Goal: Information Seeking & Learning: Find contact information

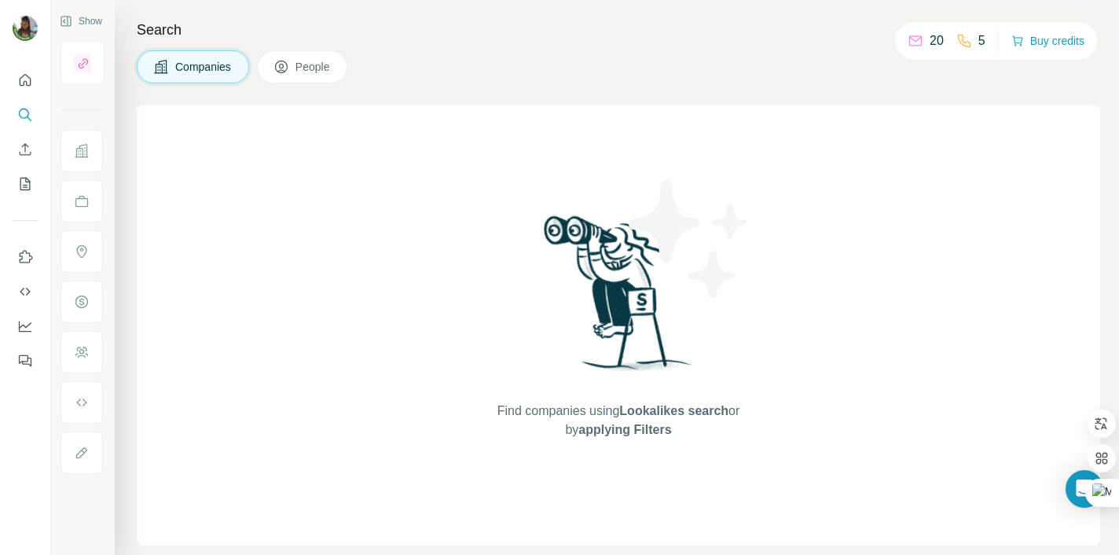
click at [930, 42] on p "20" at bounding box center [937, 40] width 14 height 19
click at [979, 42] on p "5" at bounding box center [982, 40] width 7 height 19
click at [26, 330] on icon "Dashboard" at bounding box center [25, 326] width 16 height 16
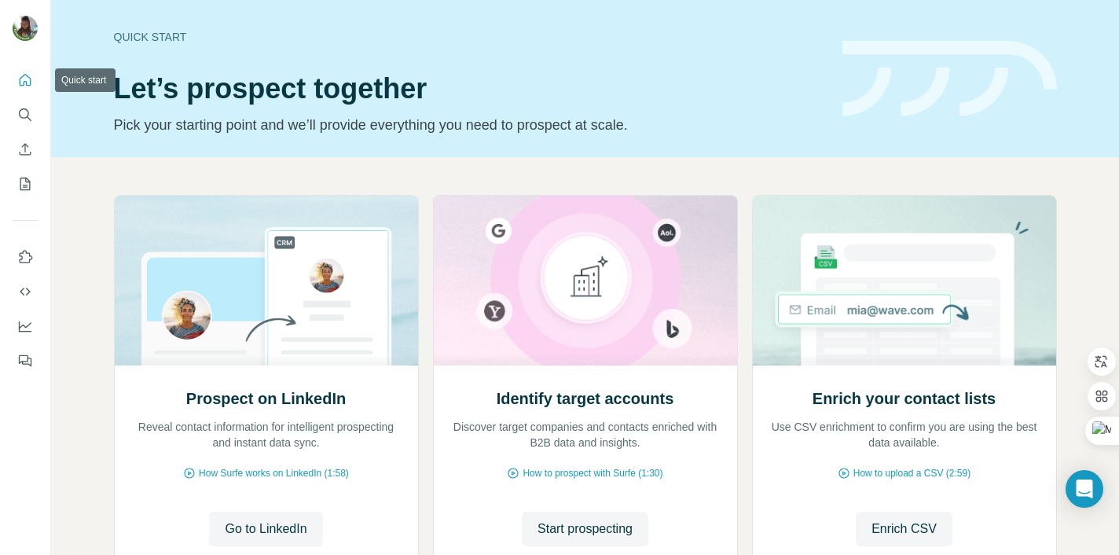
click at [23, 75] on icon "Quick start" at bounding box center [26, 80] width 12 height 12
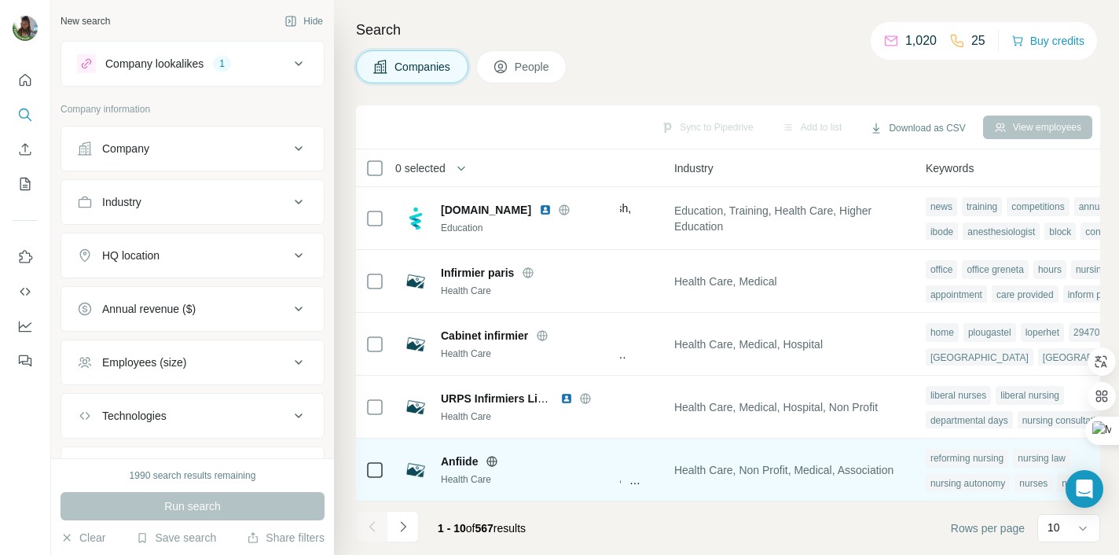
scroll to position [314, 1159]
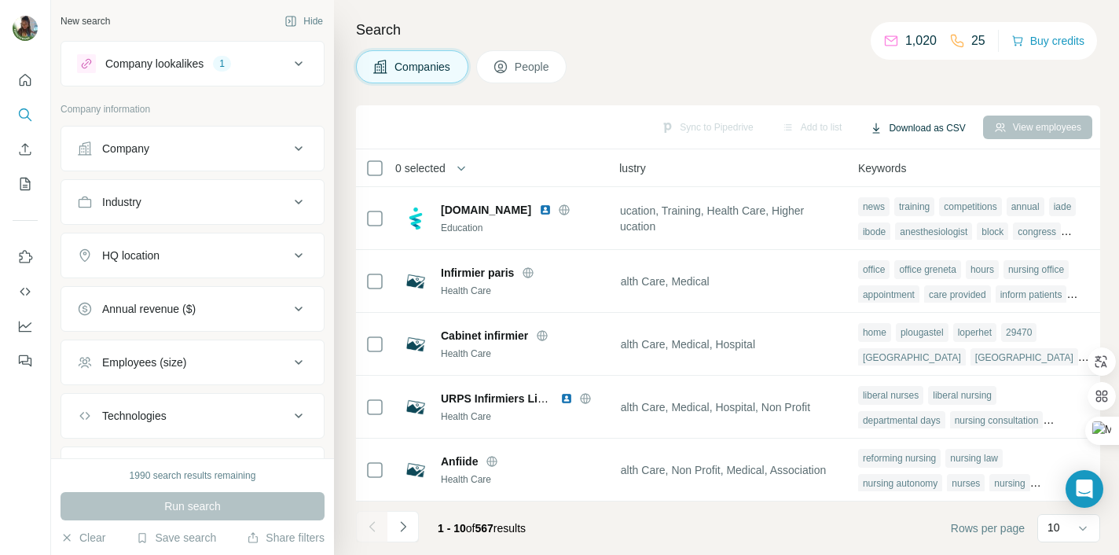
click at [915, 124] on button "Download as CSV" at bounding box center [917, 128] width 117 height 24
click at [918, 158] on div "Only current page (10)" at bounding box center [927, 161] width 147 height 28
click at [904, 26] on div "1,020 25 Buy credits" at bounding box center [984, 41] width 226 height 38
click at [873, 128] on icon "button" at bounding box center [876, 128] width 13 height 13
click at [981, 189] on div "Only current page (10) All viewed companies (10)" at bounding box center [927, 175] width 155 height 64
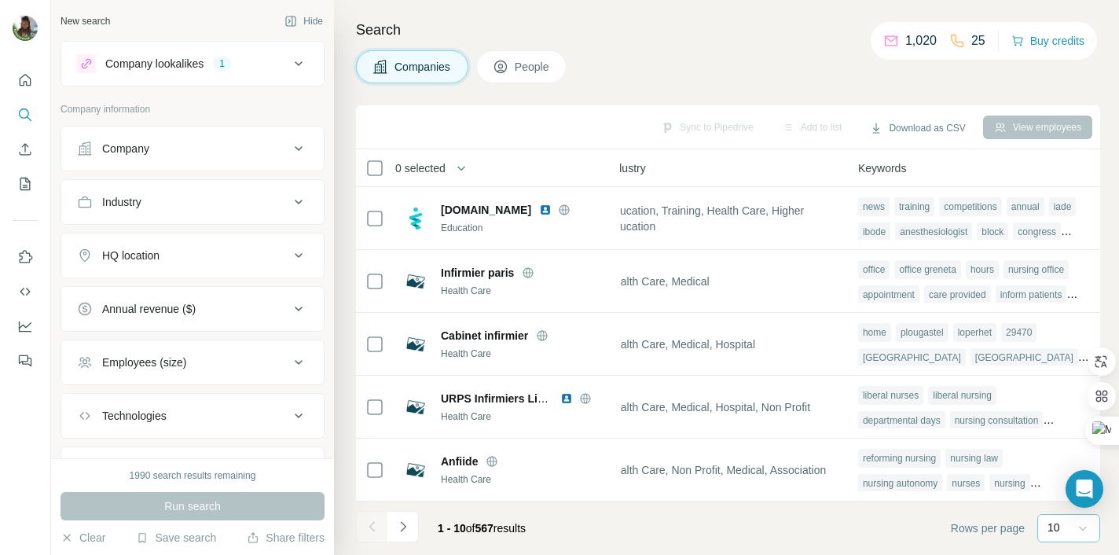
click at [1088, 525] on icon at bounding box center [1083, 528] width 16 height 16
click at [1074, 404] on div "60" at bounding box center [1069, 408] width 36 height 16
click at [921, 124] on button "Download as CSV" at bounding box center [917, 128] width 117 height 24
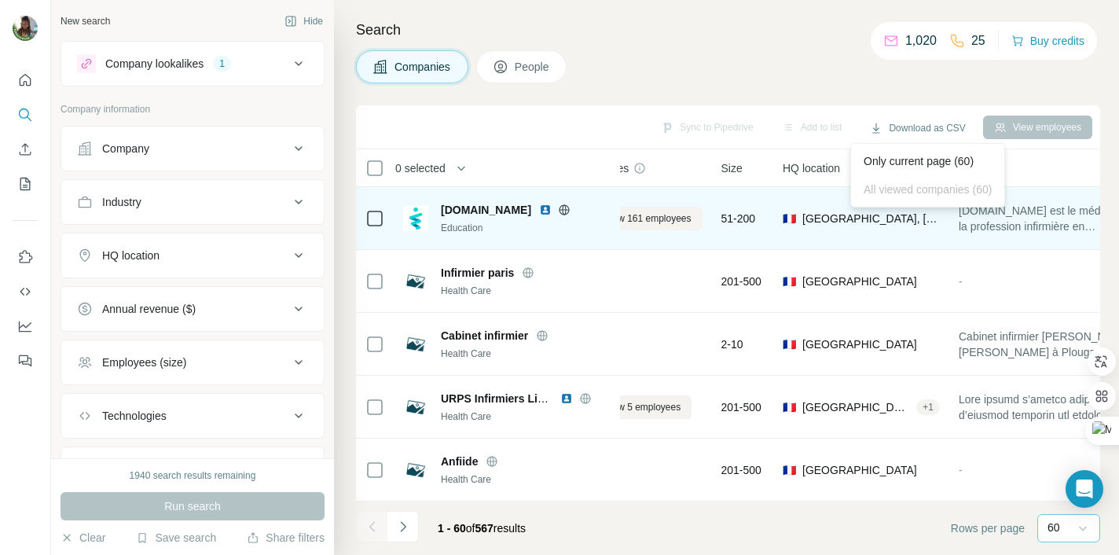
scroll to position [314, 0]
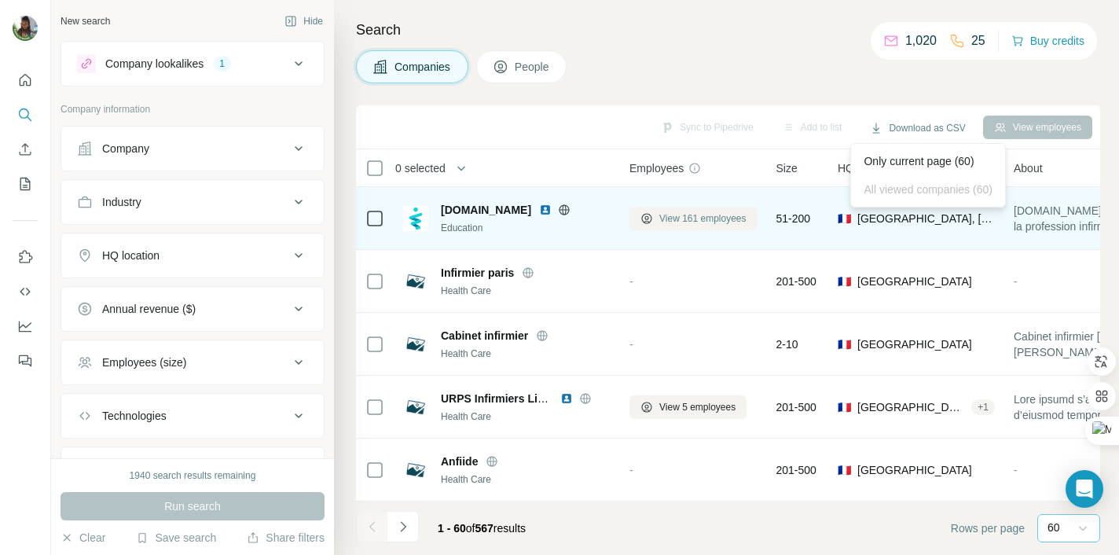
click at [696, 220] on span "View 161 employees" at bounding box center [702, 218] width 87 height 14
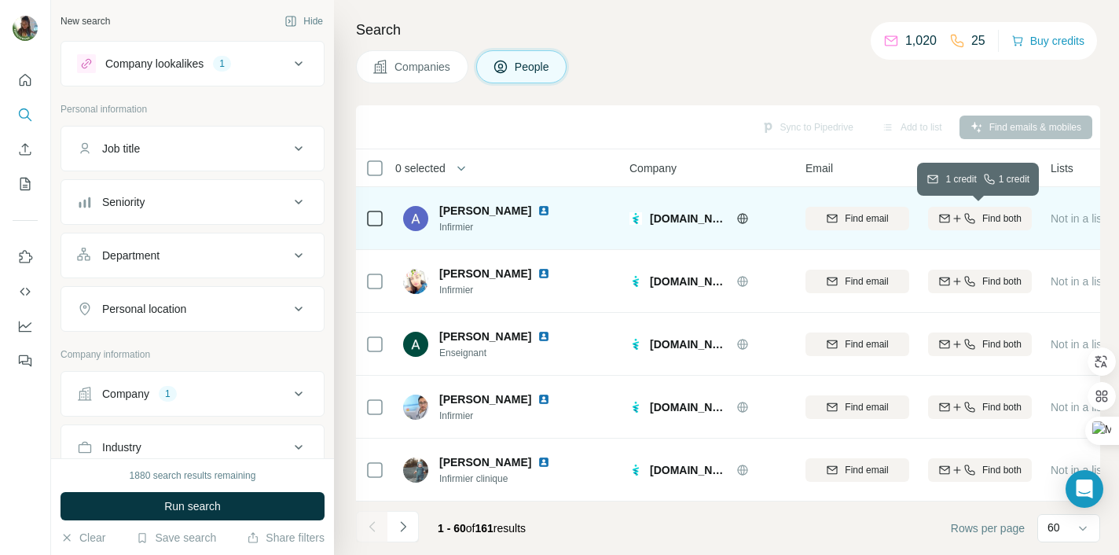
click at [971, 223] on icon "button" at bounding box center [970, 218] width 13 height 13
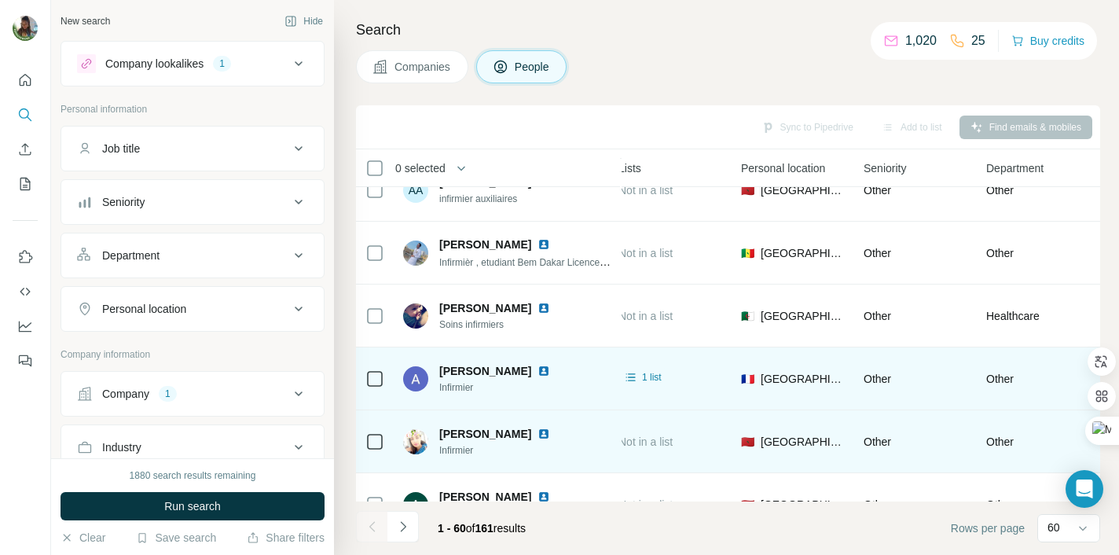
scroll to position [0, 432]
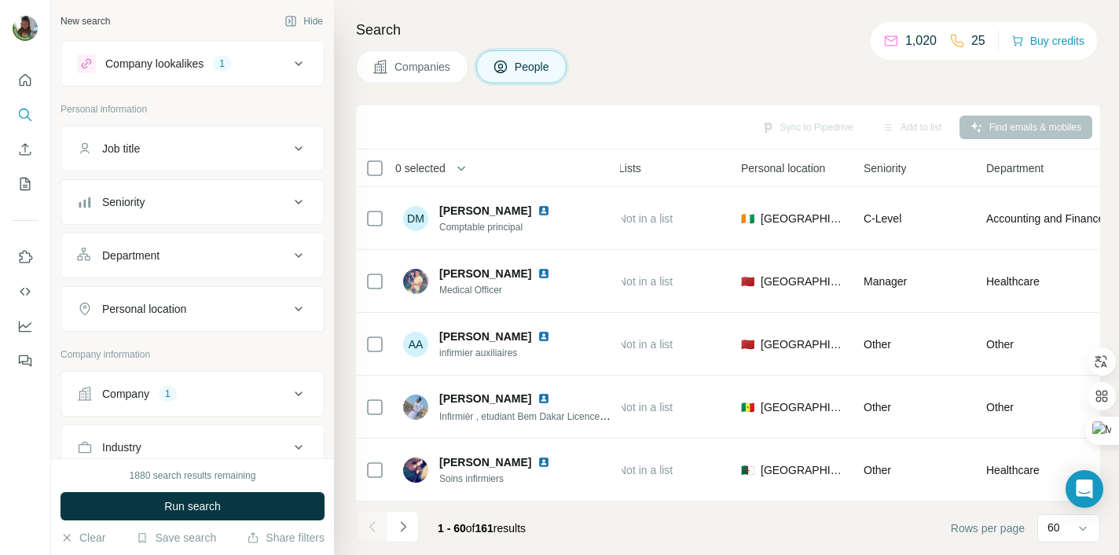
click at [1030, 127] on div "Sync to Pipedrive Add to list Find emails & mobiles" at bounding box center [728, 127] width 729 height 28
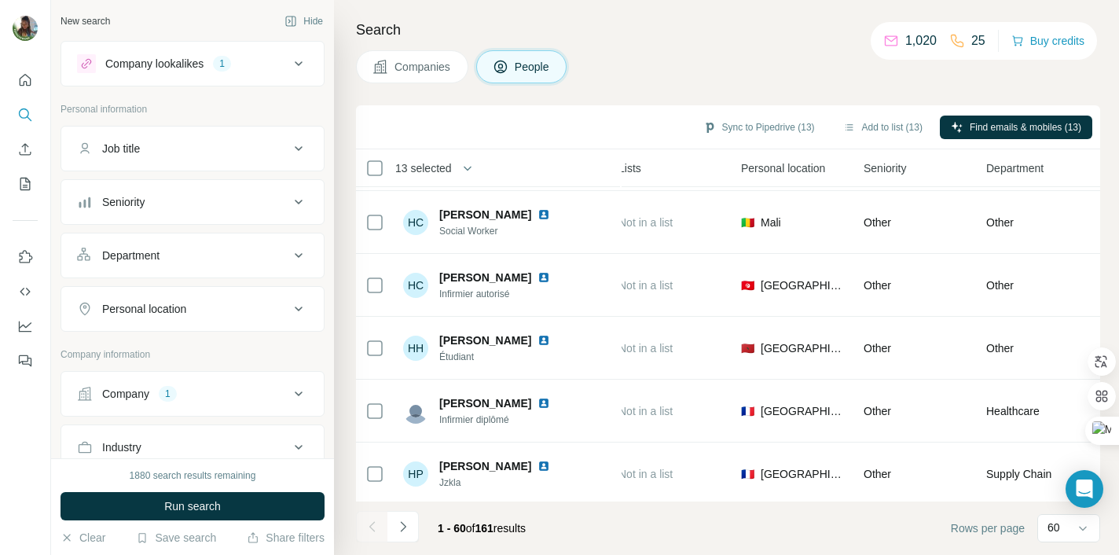
scroll to position [3458, 432]
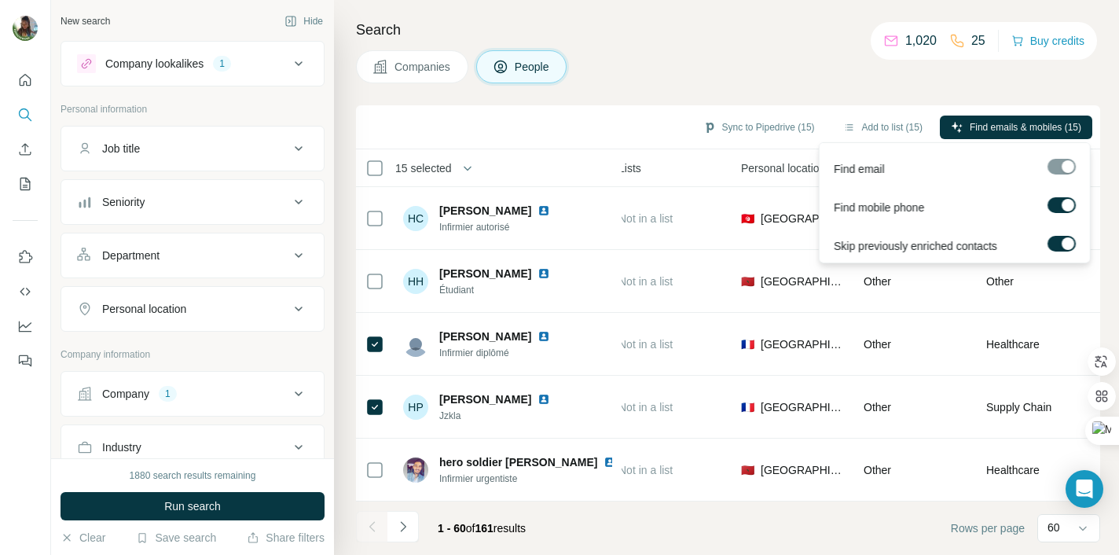
click at [1054, 163] on div at bounding box center [1062, 167] width 28 height 16
click at [1060, 165] on div at bounding box center [1062, 167] width 28 height 16
click at [1054, 240] on label at bounding box center [1062, 244] width 28 height 16
click at [1059, 169] on div at bounding box center [1062, 167] width 28 height 16
click at [1072, 241] on label at bounding box center [1062, 244] width 28 height 16
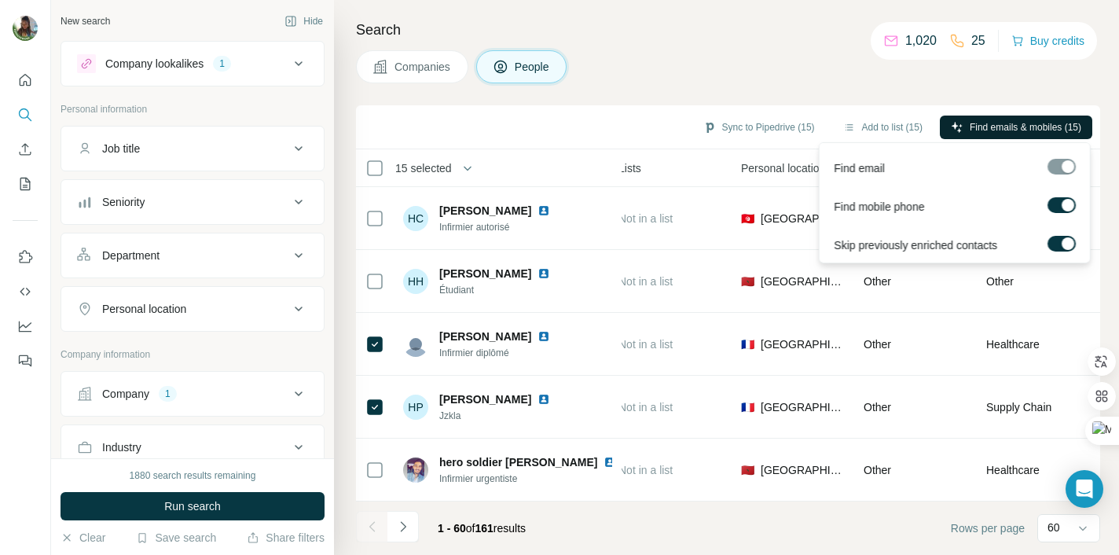
click at [1041, 126] on span "Find emails & mobiles (15)" at bounding box center [1026, 127] width 112 height 14
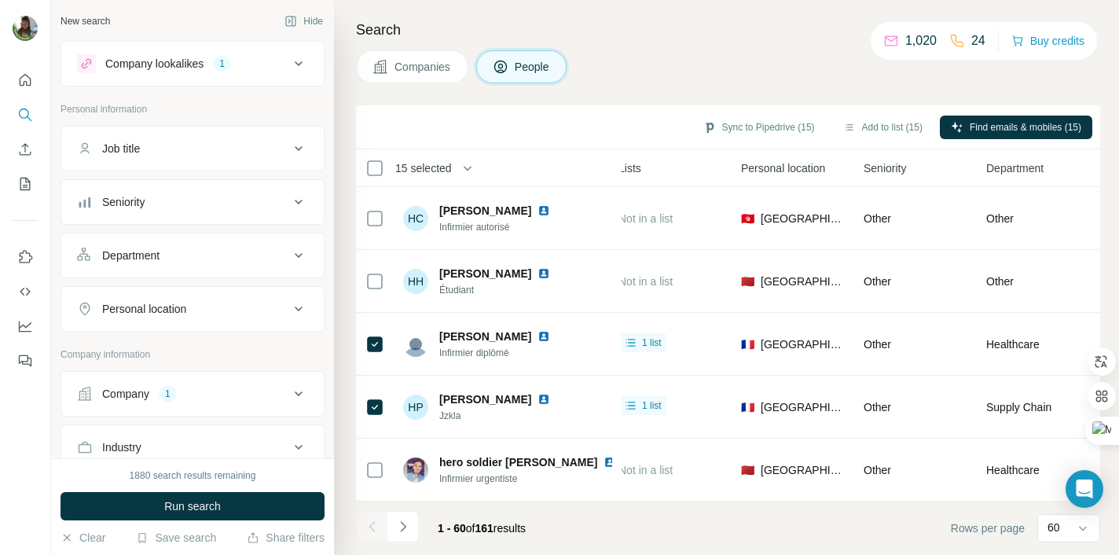
click at [418, 73] on span "Companies" at bounding box center [423, 67] width 57 height 16
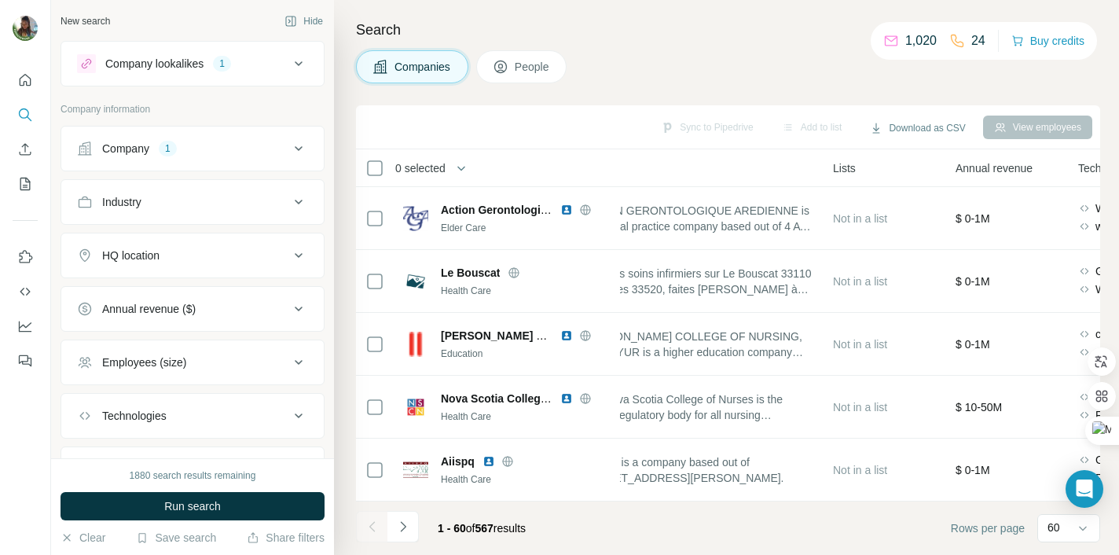
click at [281, 62] on div "Company lookalikes 1" at bounding box center [183, 63] width 212 height 19
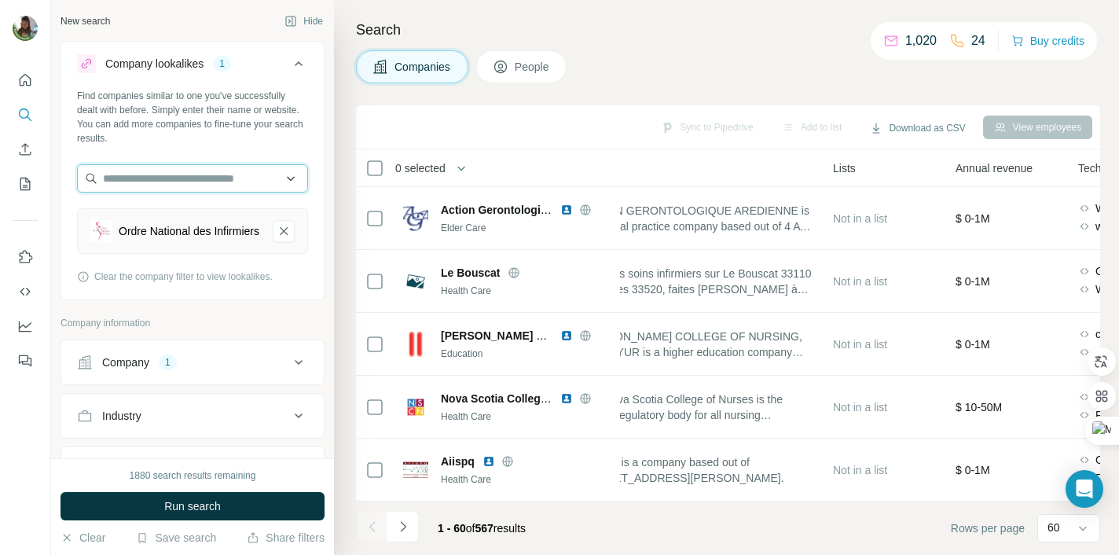
click at [223, 179] on input "text" at bounding box center [192, 178] width 231 height 28
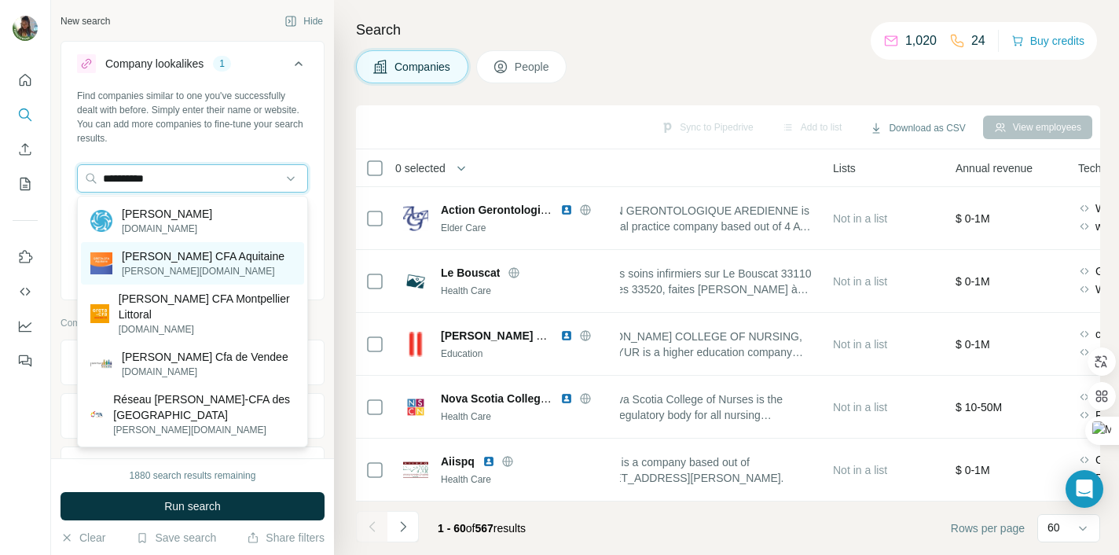
type input "*********"
click at [217, 260] on p "[PERSON_NAME] CFA Aquitaine" at bounding box center [203, 256] width 163 height 16
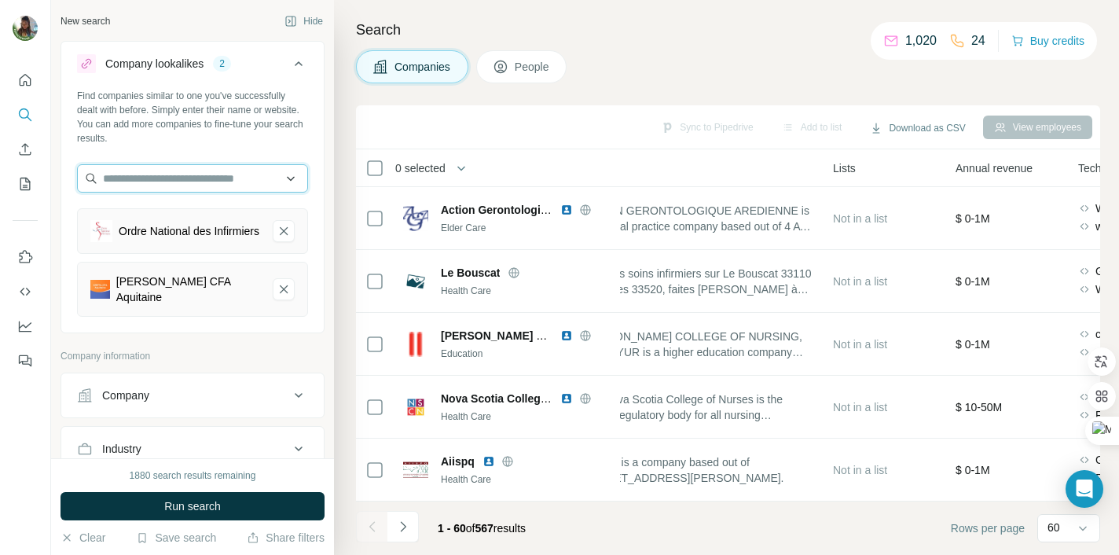
click at [190, 180] on input "text" at bounding box center [192, 178] width 231 height 28
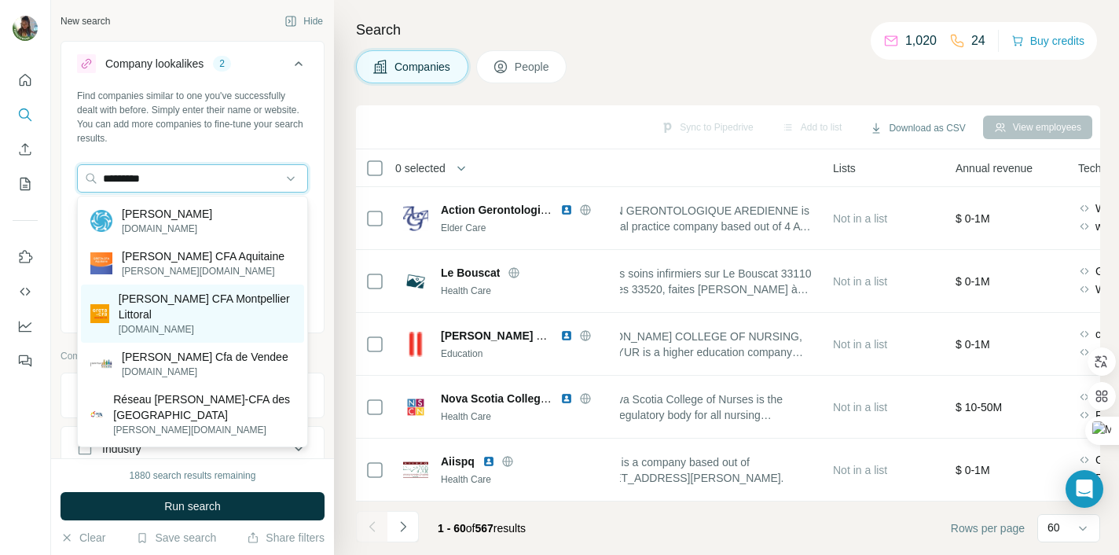
type input "*********"
click at [226, 295] on p "[PERSON_NAME] CFA Montpellier Littoral" at bounding box center [207, 306] width 176 height 31
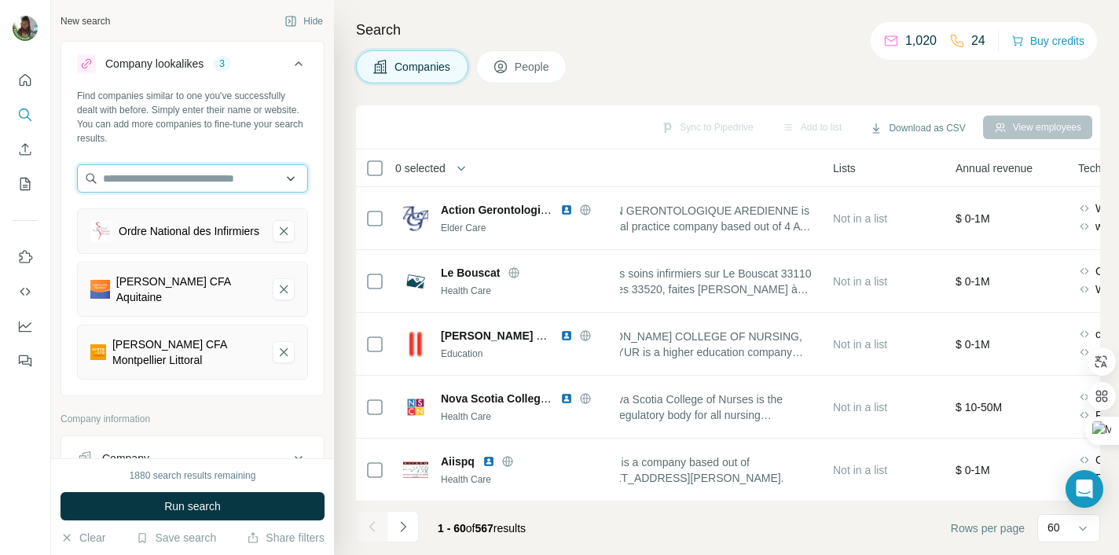
click at [208, 185] on input "text" at bounding box center [192, 178] width 231 height 28
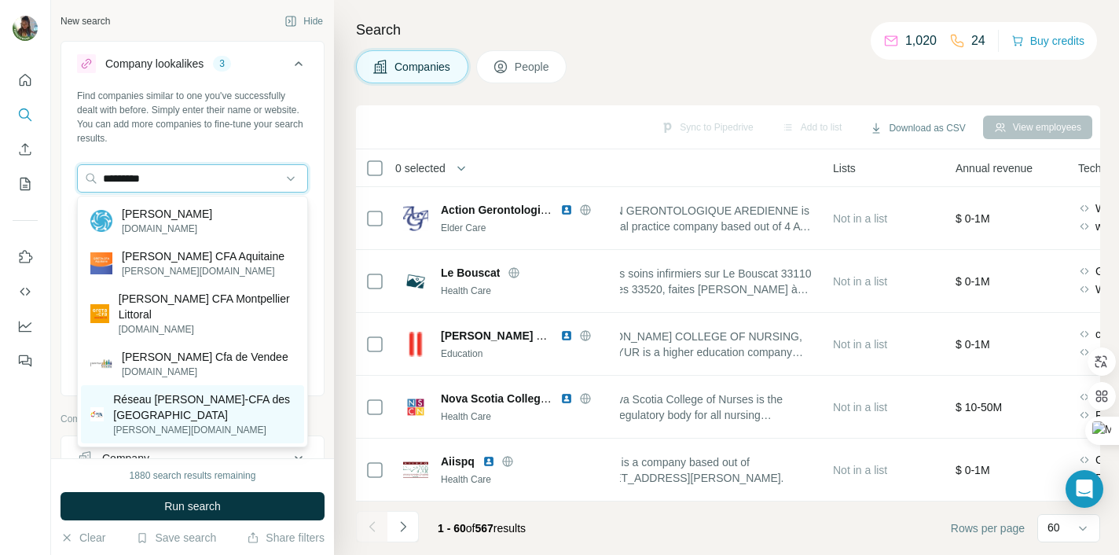
type input "*********"
click at [211, 391] on p "Réseau [PERSON_NAME]-CFA des [GEOGRAPHIC_DATA]" at bounding box center [204, 406] width 182 height 31
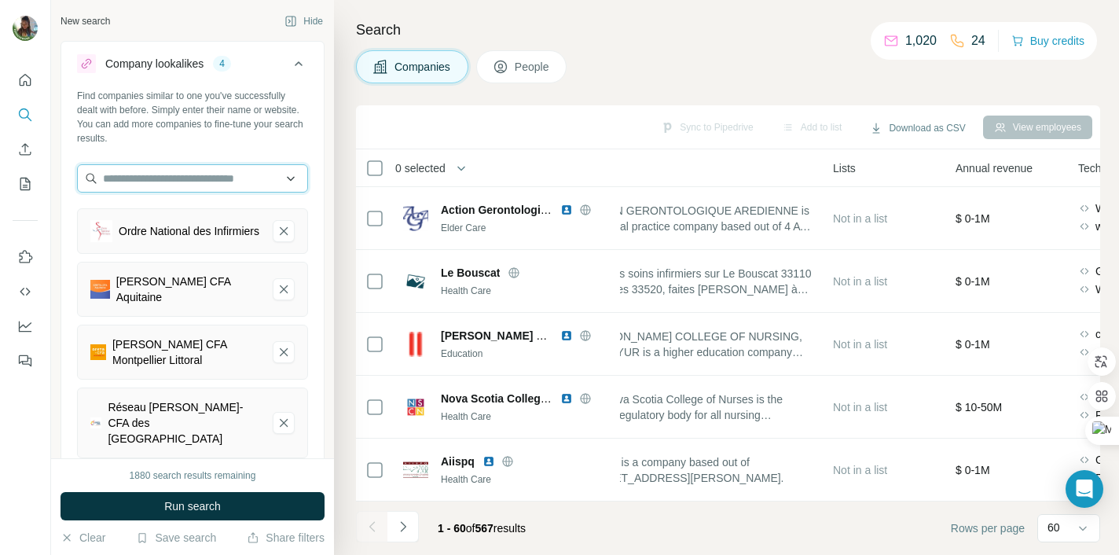
click at [207, 179] on input "text" at bounding box center [192, 178] width 231 height 28
type input "*********"
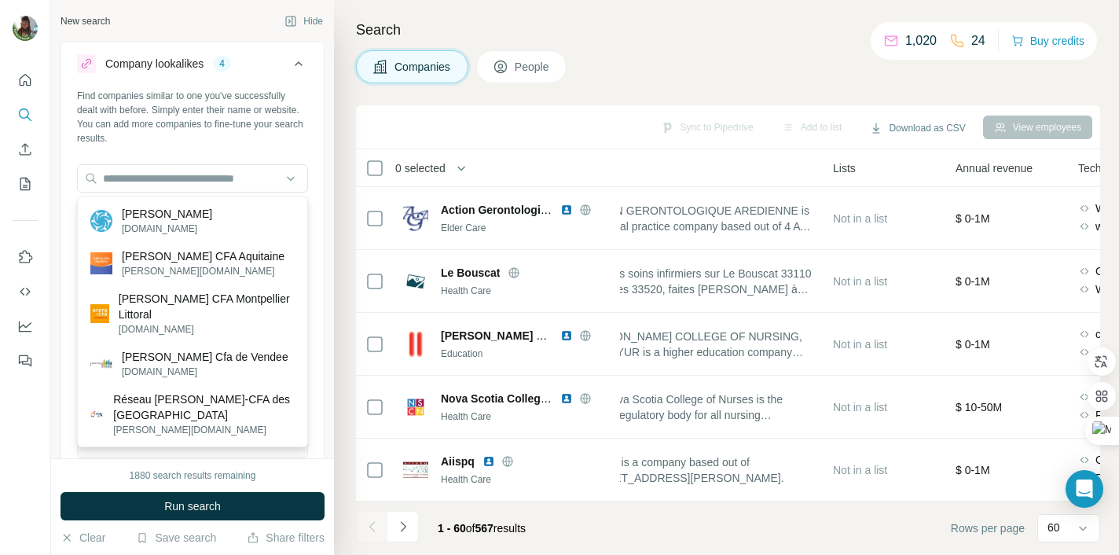
click at [262, 145] on div "Find companies similar to one you've successfully dealt with before. Simply ent…" at bounding box center [192, 280] width 263 height 382
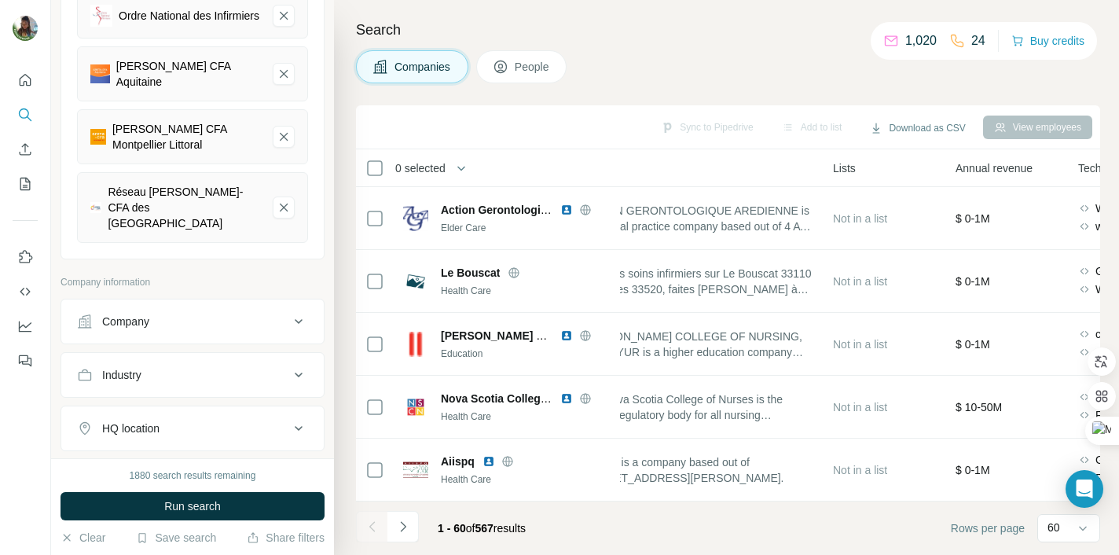
scroll to position [395, 0]
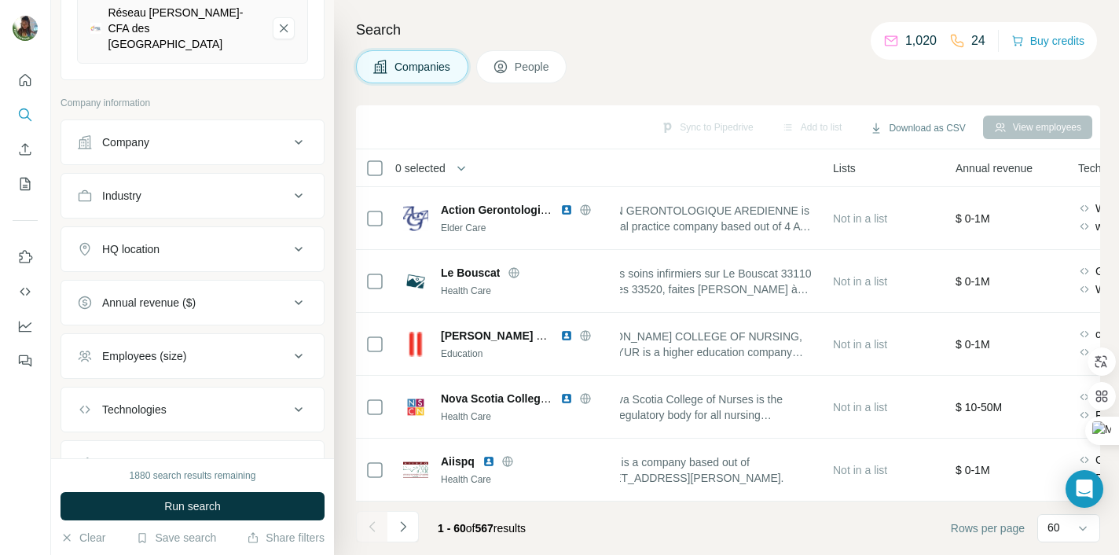
click at [297, 133] on icon at bounding box center [298, 142] width 19 height 19
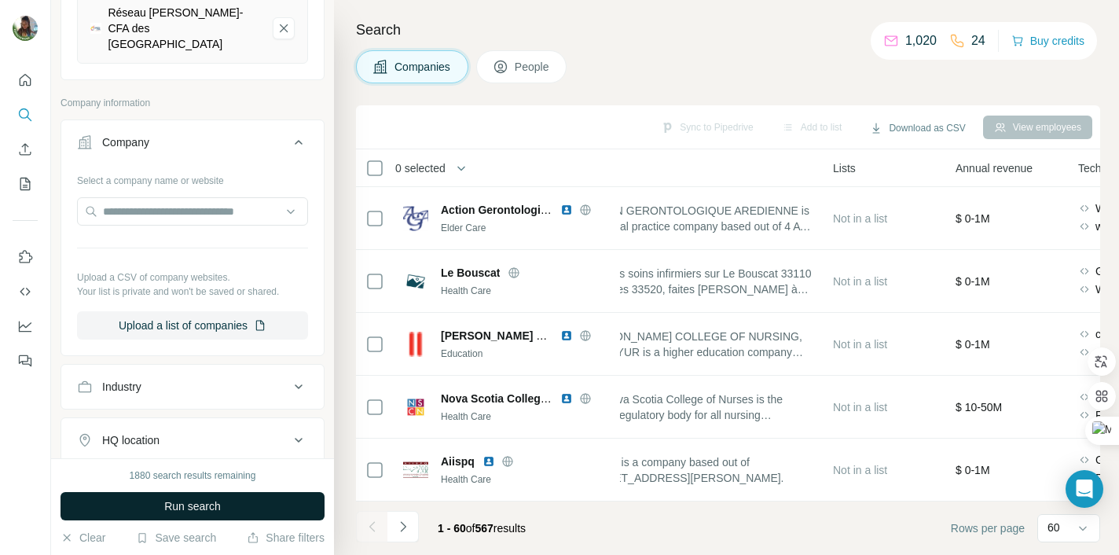
click at [256, 507] on button "Run search" at bounding box center [193, 506] width 264 height 28
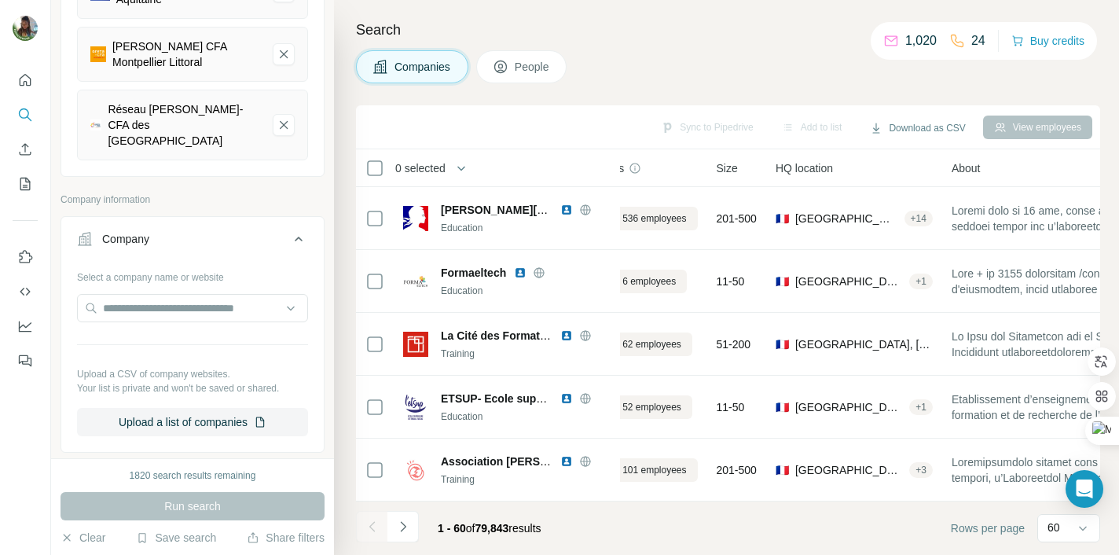
scroll to position [3458, 0]
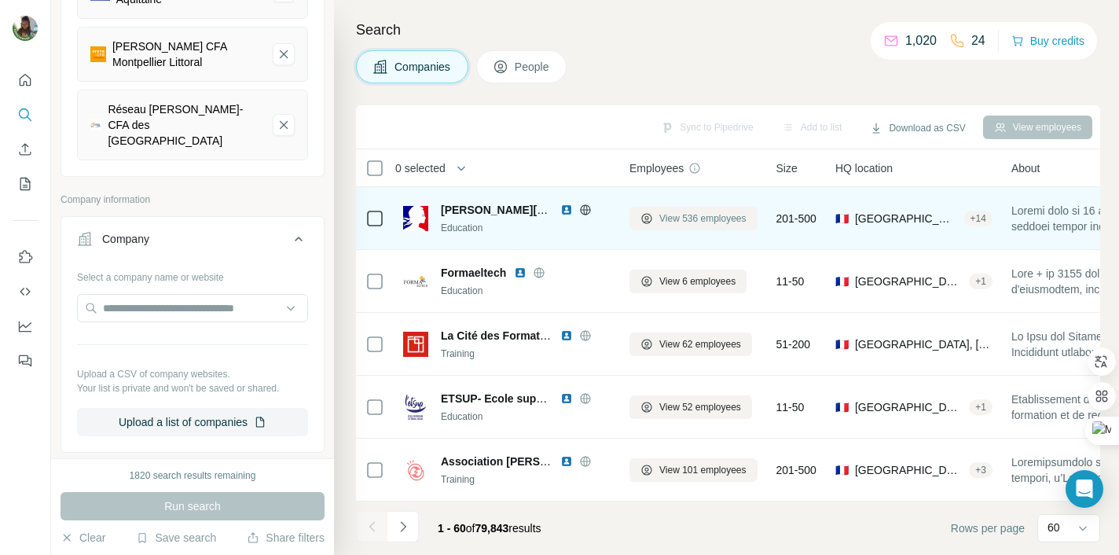
click at [706, 220] on span "View 536 employees" at bounding box center [702, 218] width 87 height 14
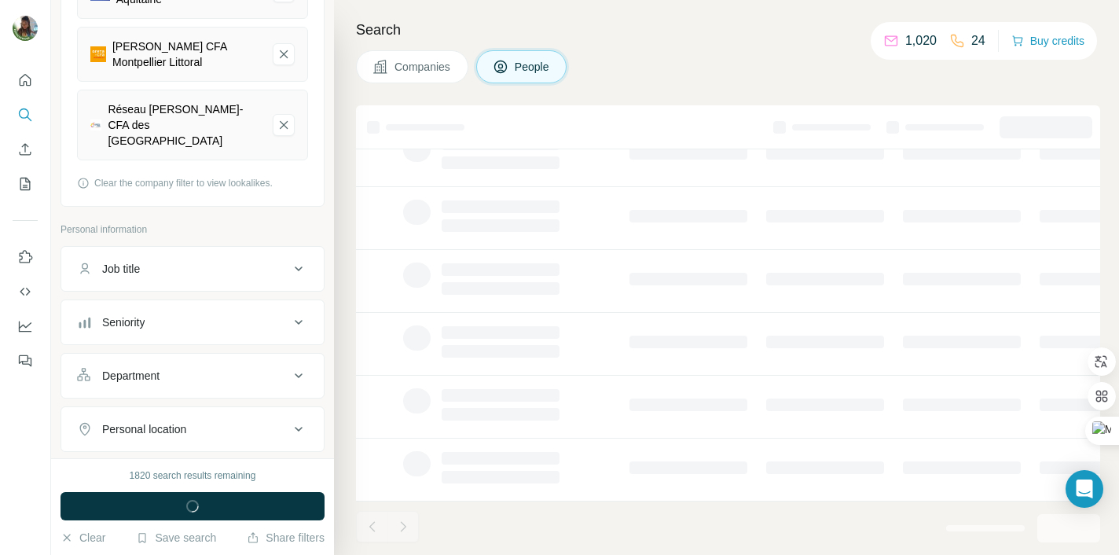
scroll to position [314, 0]
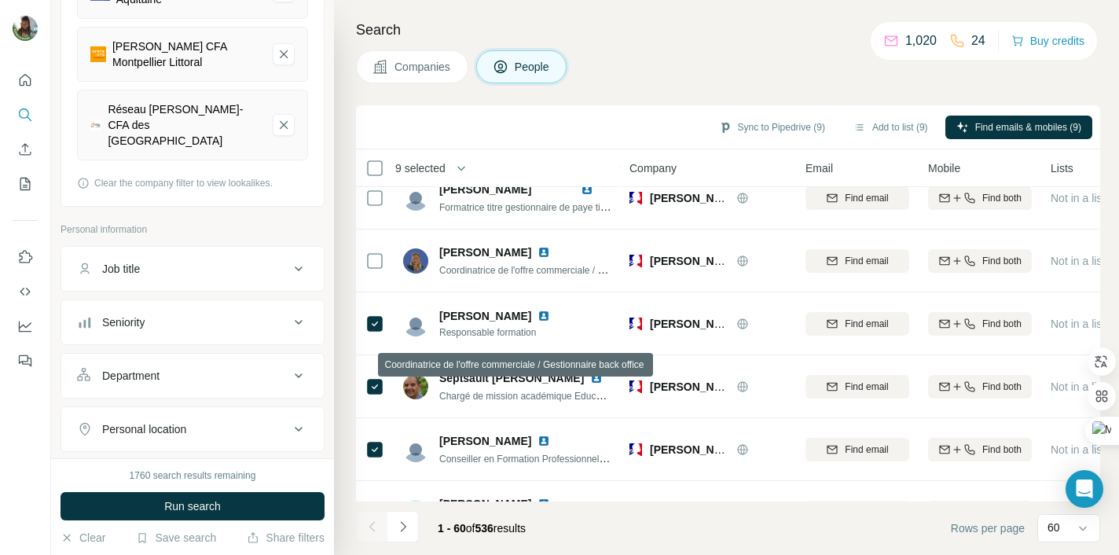
scroll to position [3458, 0]
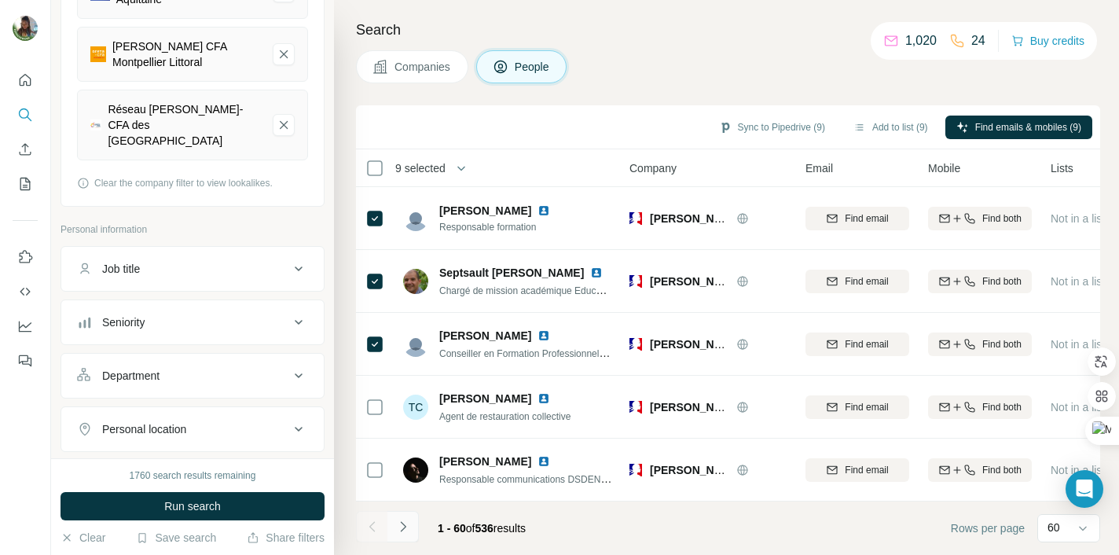
click at [407, 527] on icon "Navigate to next page" at bounding box center [403, 527] width 16 height 16
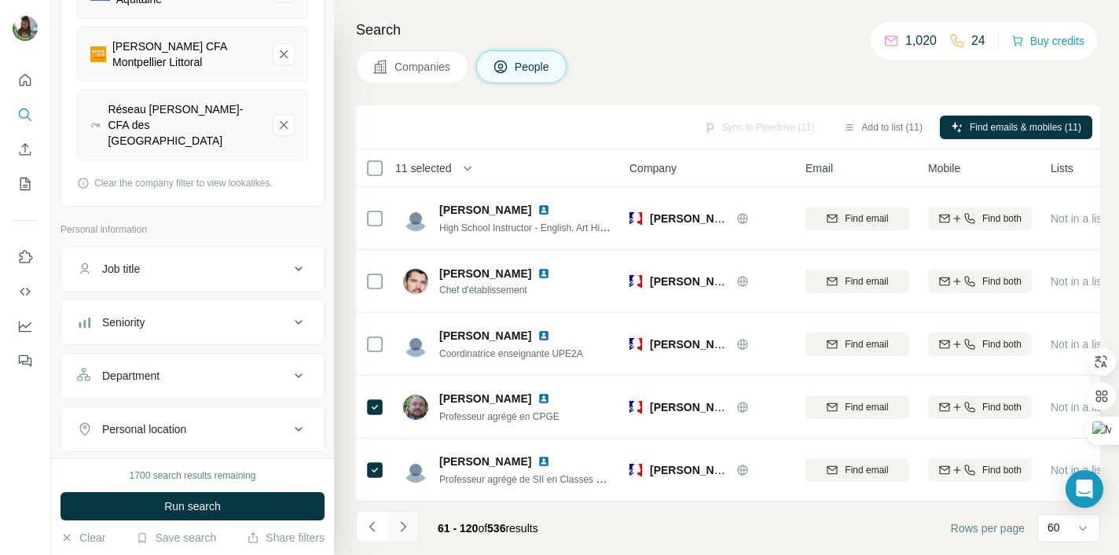
click at [402, 524] on icon "Navigate to next page" at bounding box center [403, 527] width 16 height 16
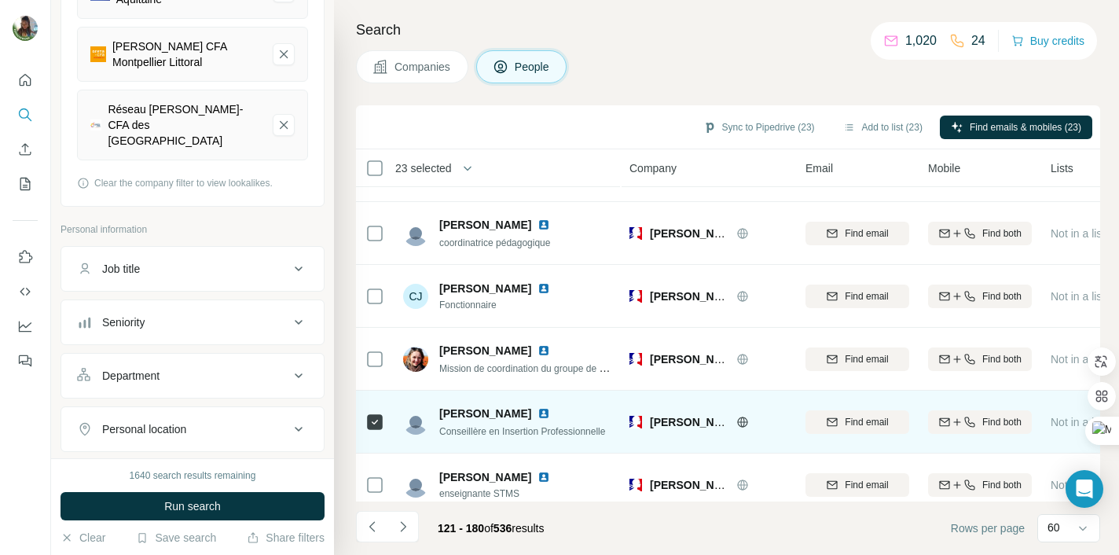
scroll to position [1933, 0]
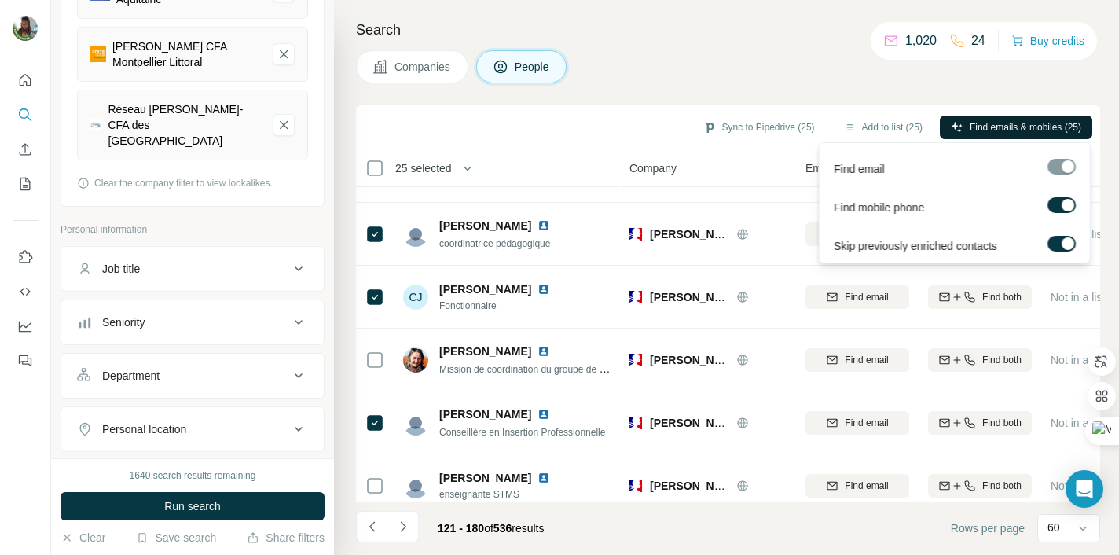
click at [1023, 132] on span "Find emails & mobiles (25)" at bounding box center [1026, 127] width 112 height 14
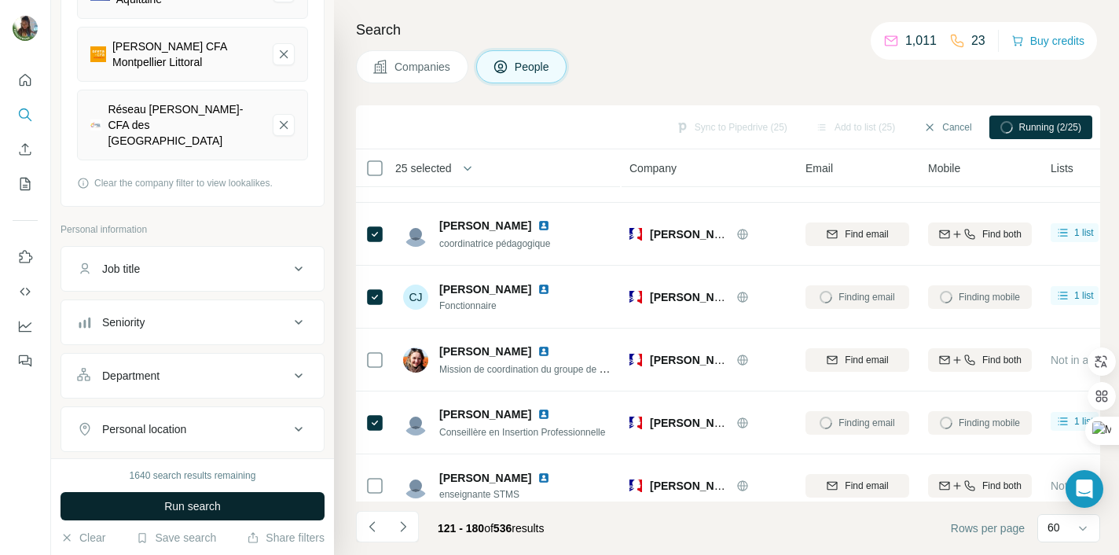
click at [288, 506] on button "Run search" at bounding box center [193, 506] width 264 height 28
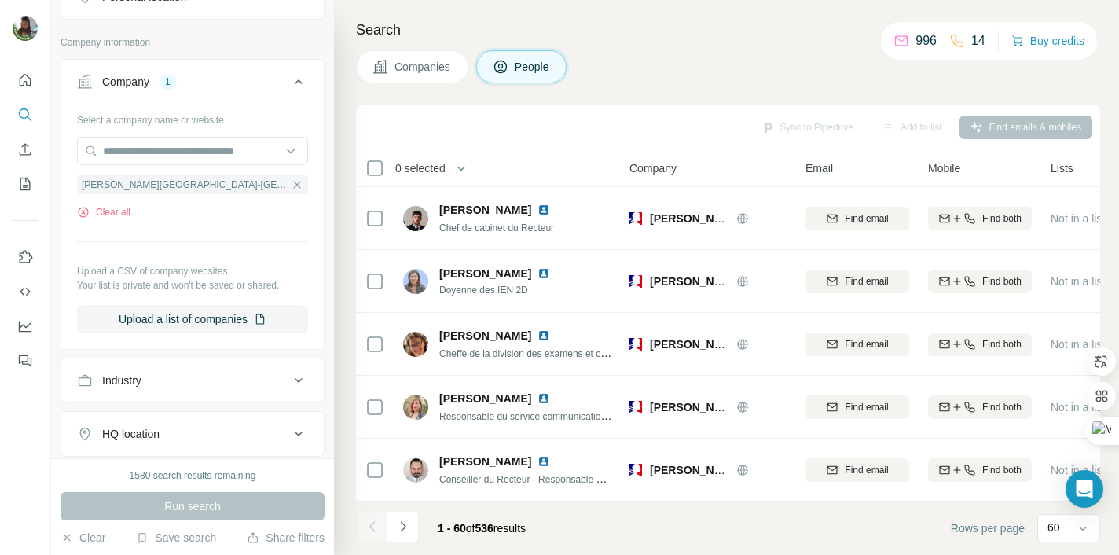
scroll to position [718, 0]
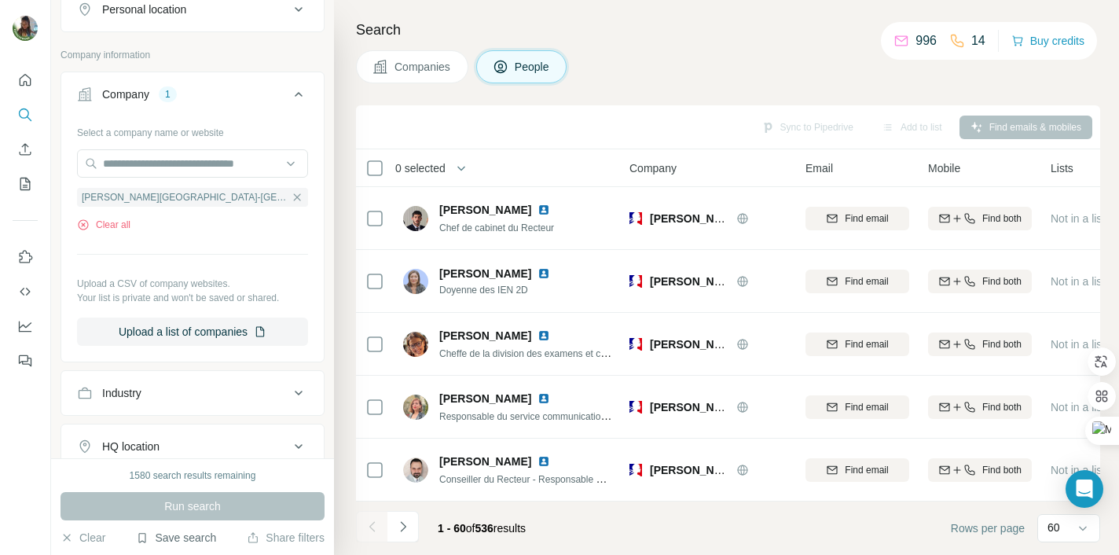
click at [192, 542] on button "Save search" at bounding box center [176, 538] width 80 height 16
click at [214, 476] on div "Save search" at bounding box center [221, 478] width 166 height 31
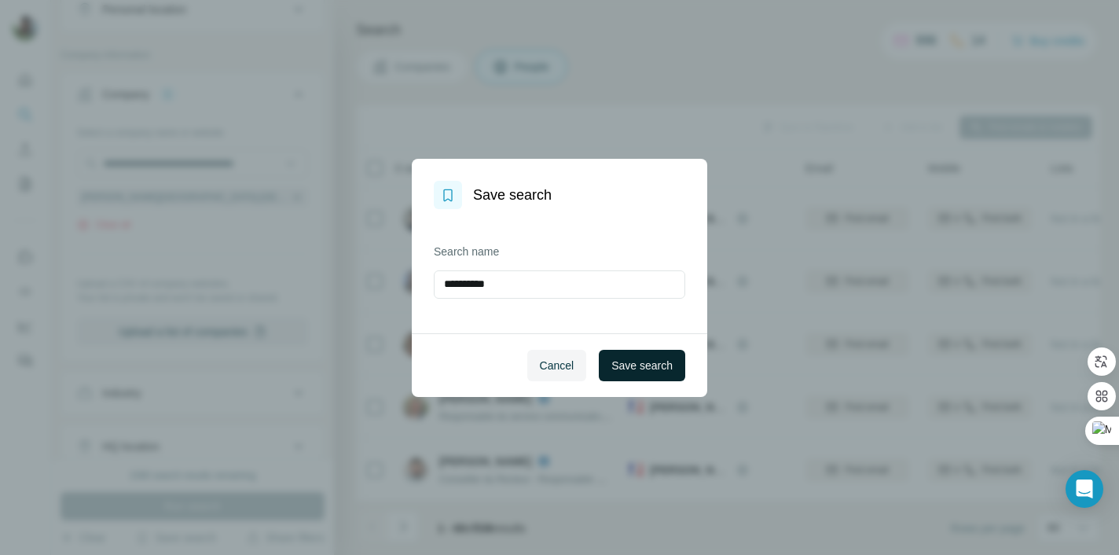
click at [643, 358] on span "Save search" at bounding box center [641, 366] width 61 height 16
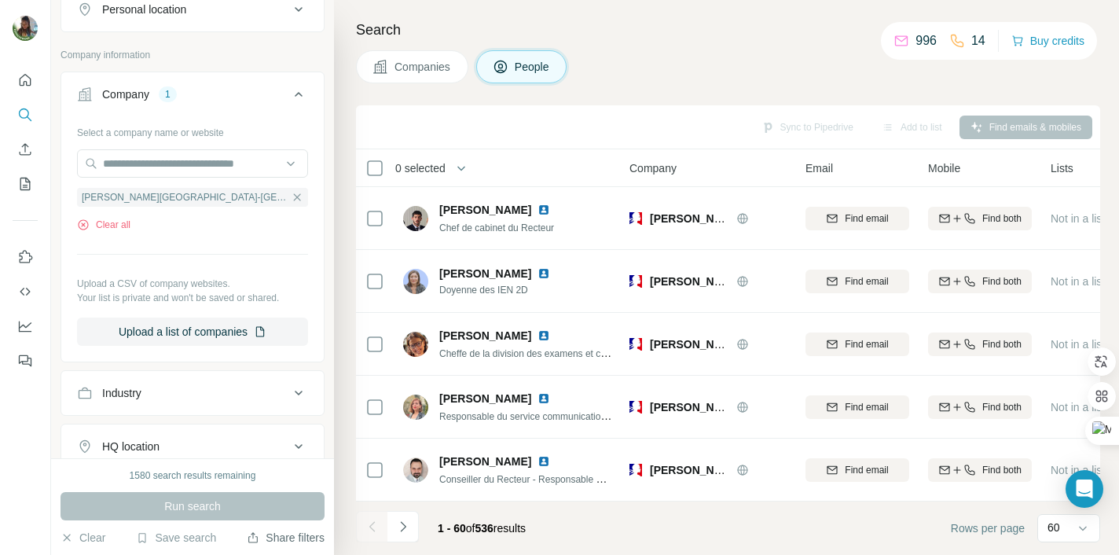
click at [274, 537] on button "Share filters" at bounding box center [286, 538] width 78 height 16
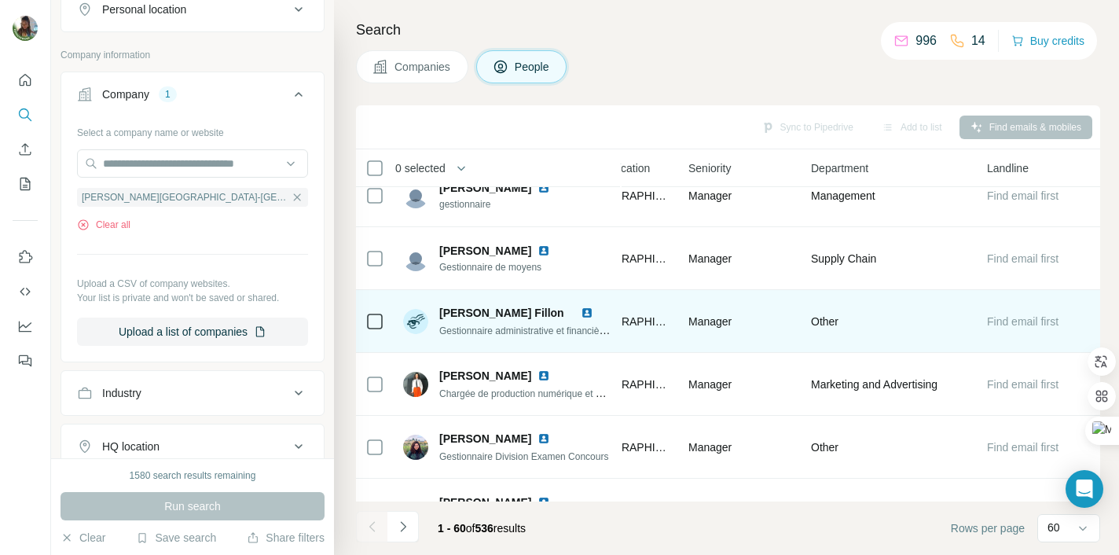
scroll to position [1469, 0]
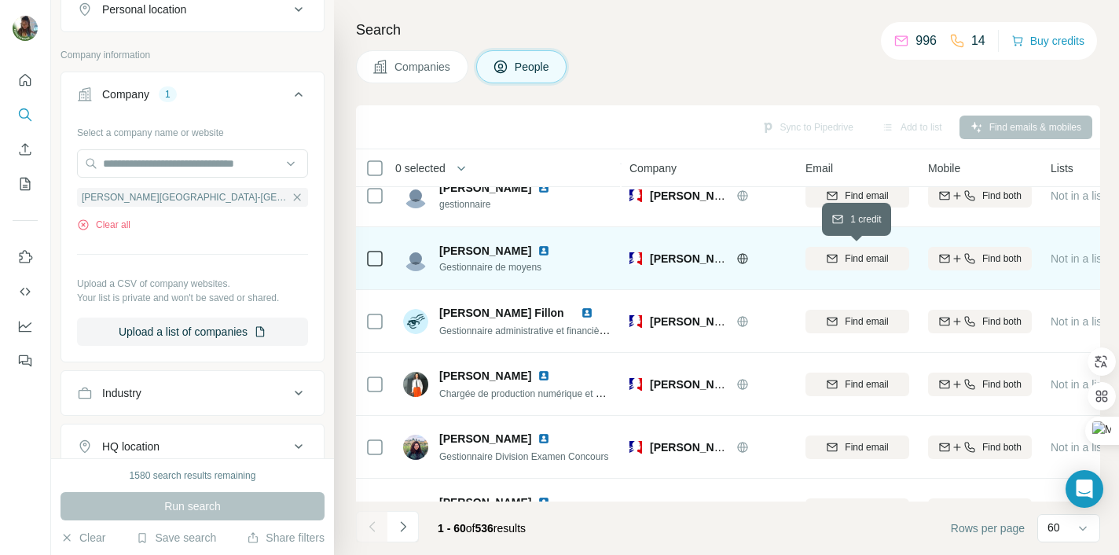
click at [848, 268] on button "Find email" at bounding box center [858, 259] width 104 height 24
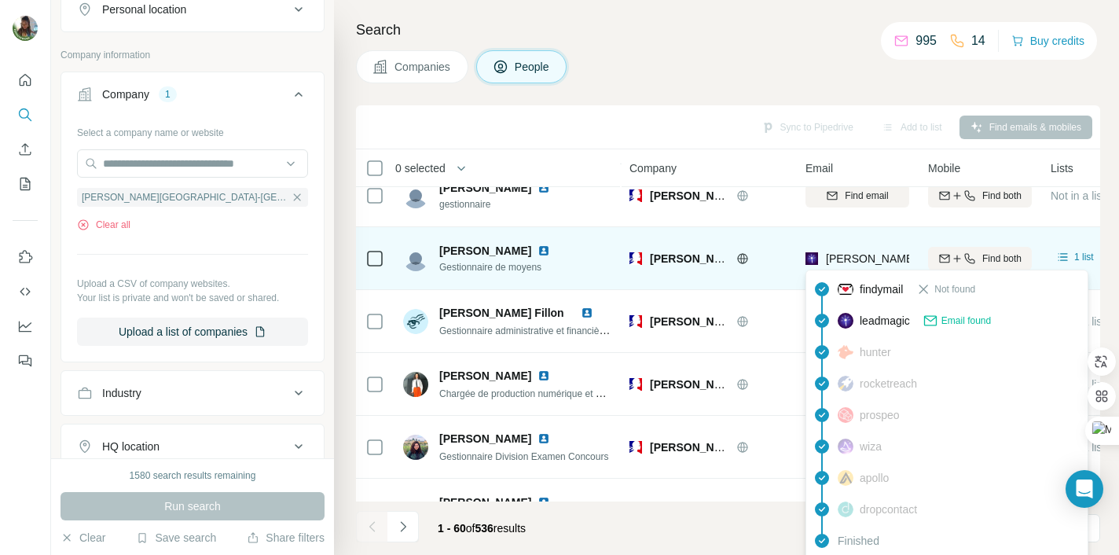
click at [971, 321] on span "Email found" at bounding box center [967, 321] width 50 height 14
click at [858, 261] on span "[PERSON_NAME][EMAIL_ADDRESS][PERSON_NAME][DOMAIN_NAME]" at bounding box center [1010, 258] width 368 height 13
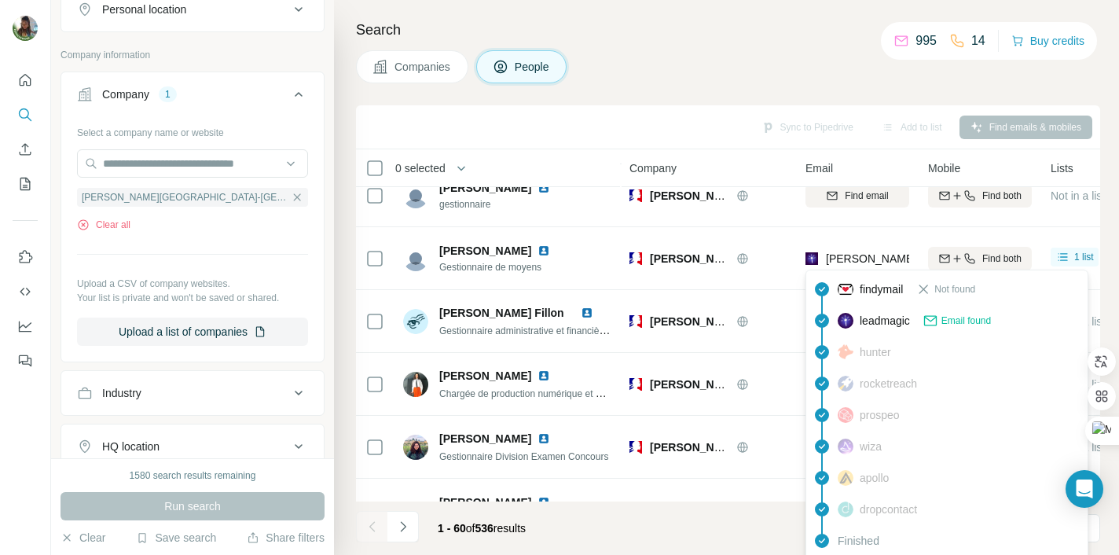
click at [849, 70] on div "Companies People" at bounding box center [728, 66] width 744 height 33
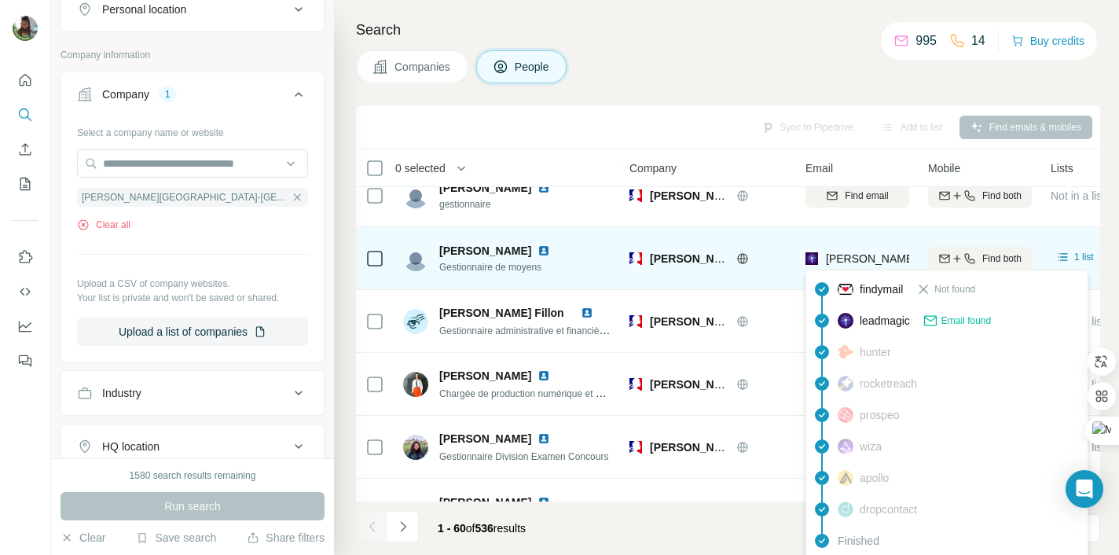
click at [862, 258] on span "[PERSON_NAME][EMAIL_ADDRESS][PERSON_NAME][DOMAIN_NAME]" at bounding box center [1010, 258] width 368 height 13
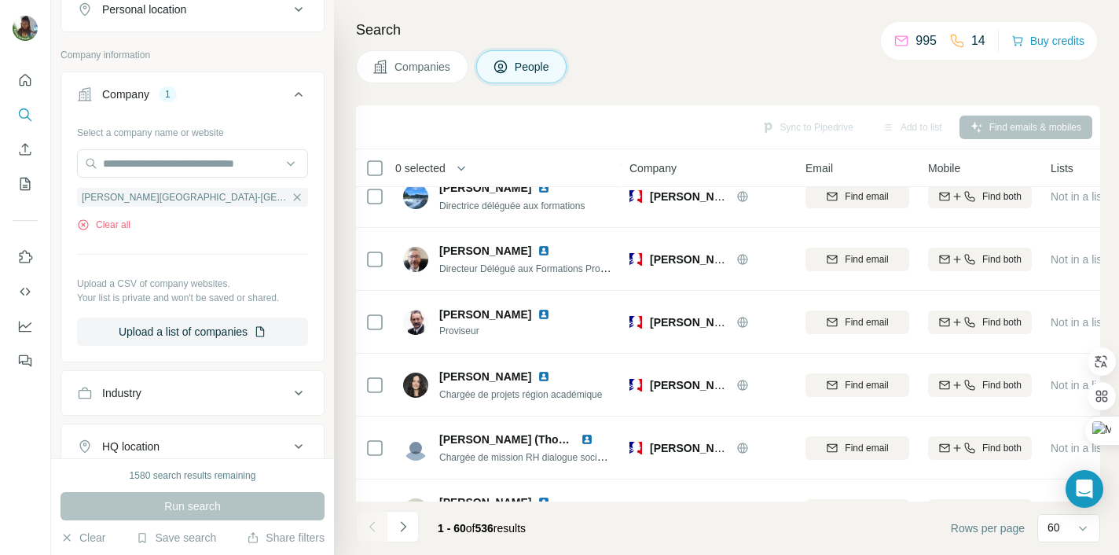
scroll to position [1027, 0]
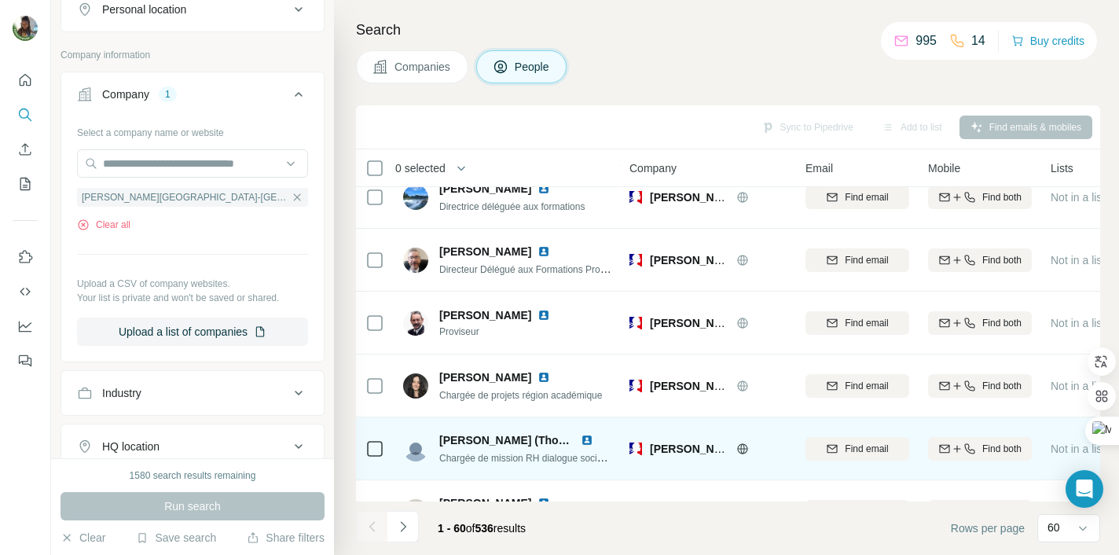
click at [382, 458] on div at bounding box center [374, 448] width 19 height 43
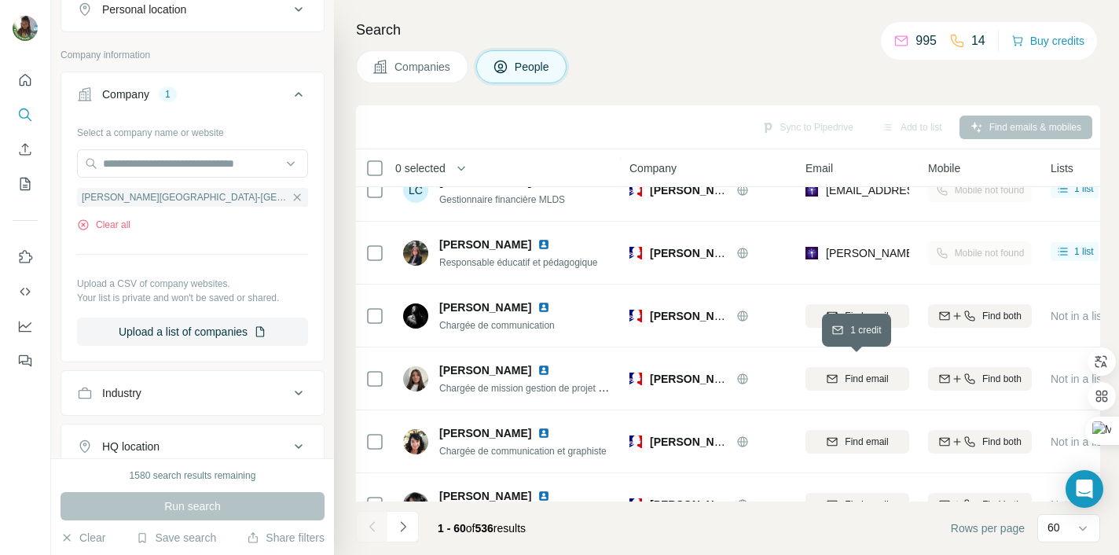
scroll to position [2535, 0]
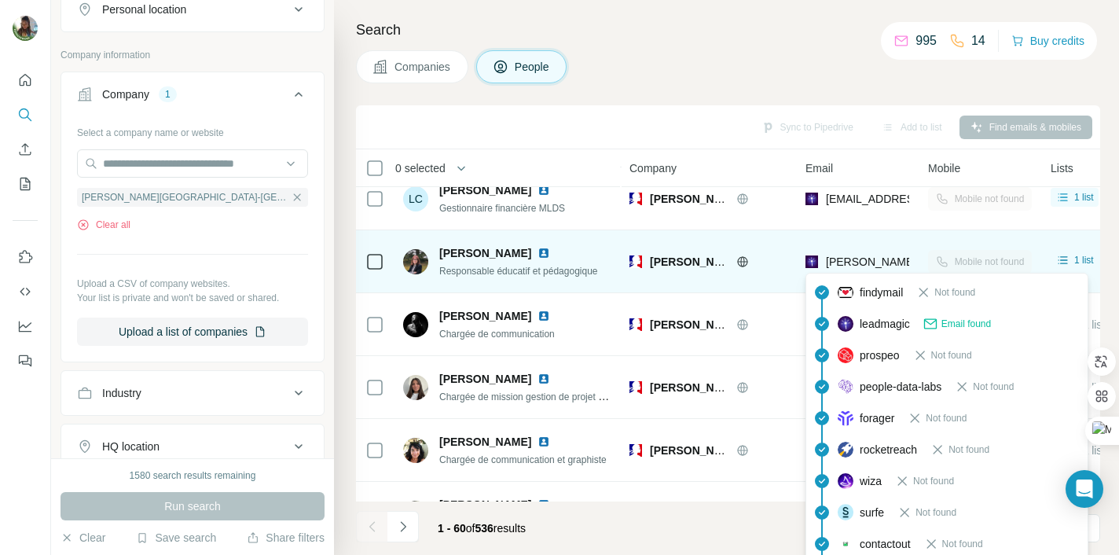
click at [874, 259] on span "[PERSON_NAME][EMAIL_ADDRESS][DOMAIN_NAME]" at bounding box center [964, 261] width 277 height 13
click at [524, 255] on span "[PERSON_NAME]" at bounding box center [485, 253] width 92 height 16
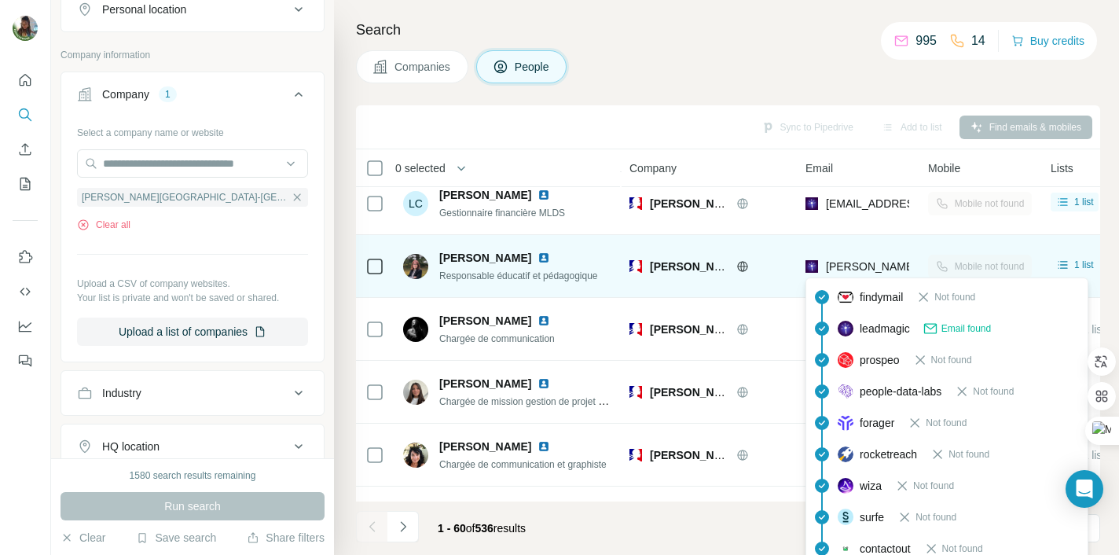
click at [898, 263] on span "[PERSON_NAME][EMAIL_ADDRESS][DOMAIN_NAME]" at bounding box center [964, 266] width 277 height 13
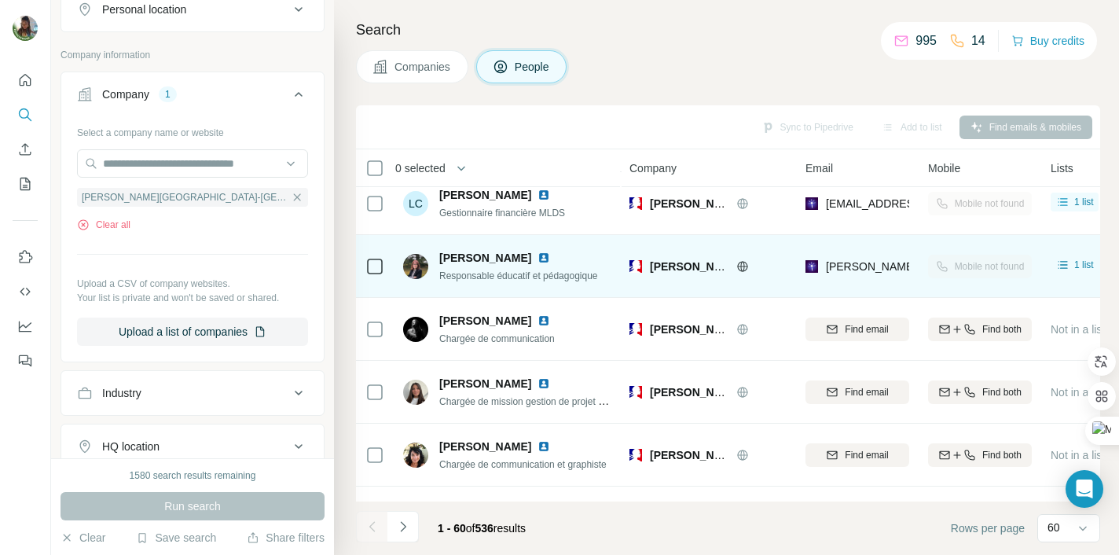
click at [459, 270] on span "Responsable éducatif et pédagogique" at bounding box center [518, 275] width 159 height 11
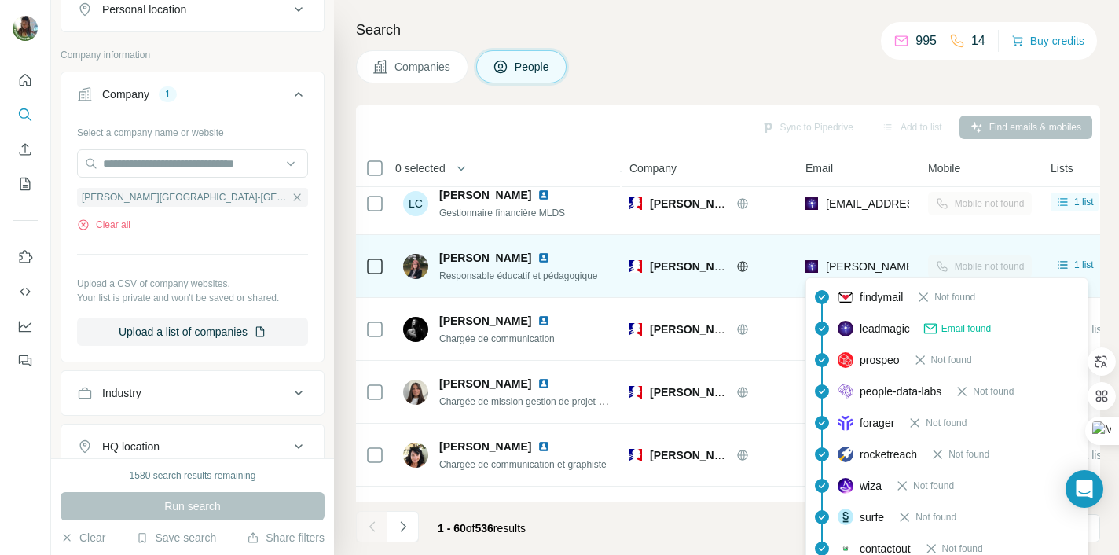
click at [865, 263] on span "[PERSON_NAME][EMAIL_ADDRESS][DOMAIN_NAME]" at bounding box center [964, 266] width 277 height 13
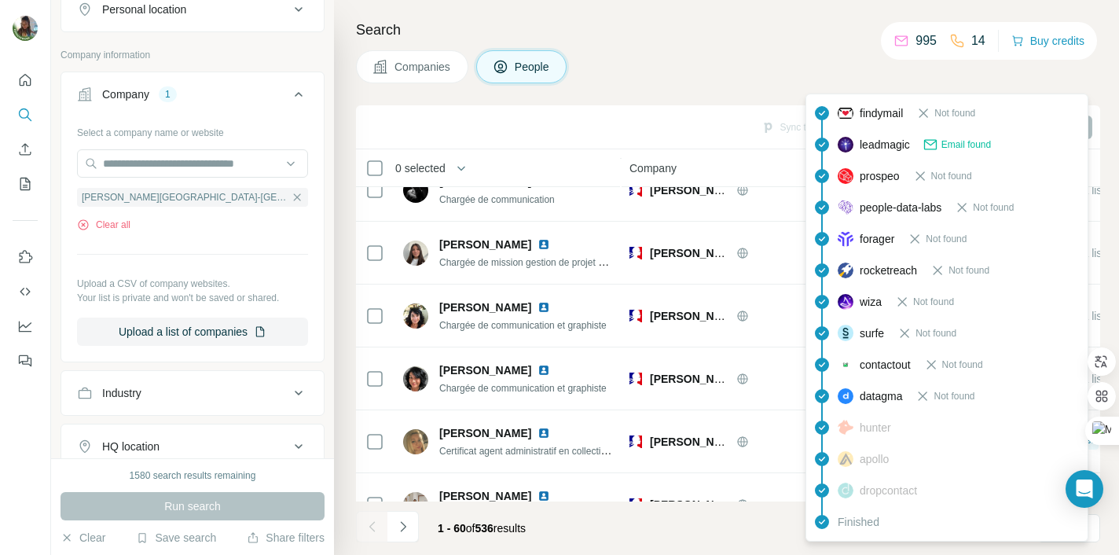
scroll to position [2719, 0]
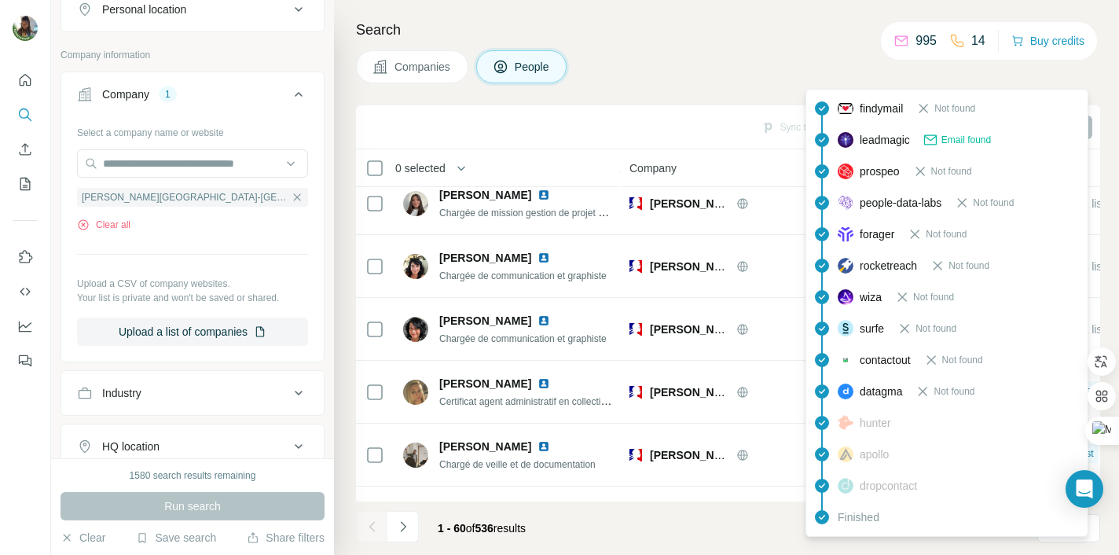
click at [792, 40] on h4 "Search" at bounding box center [728, 30] width 744 height 22
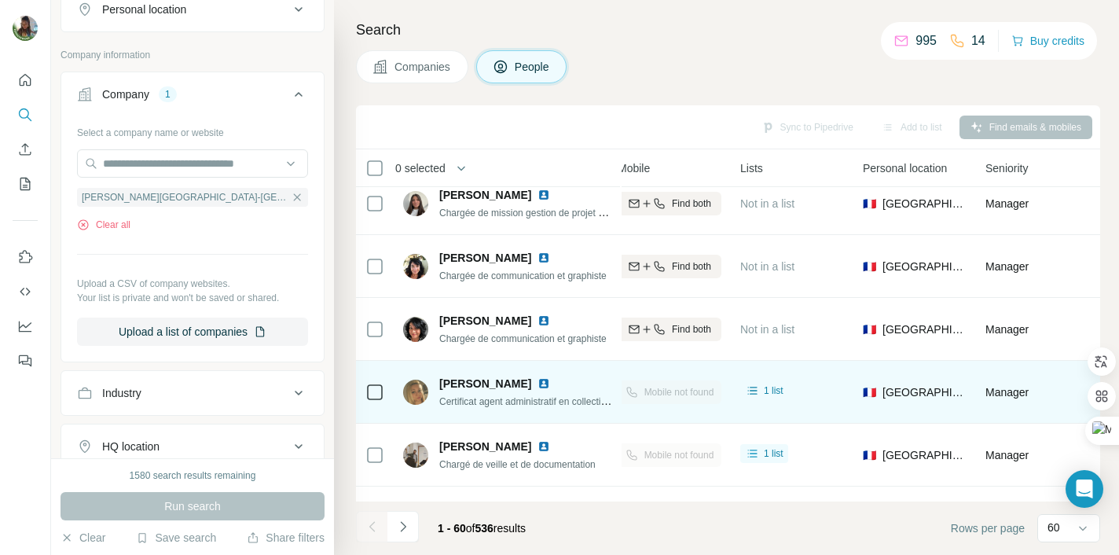
scroll to position [2719, 315]
click at [757, 390] on div "1 list" at bounding box center [759, 391] width 39 height 16
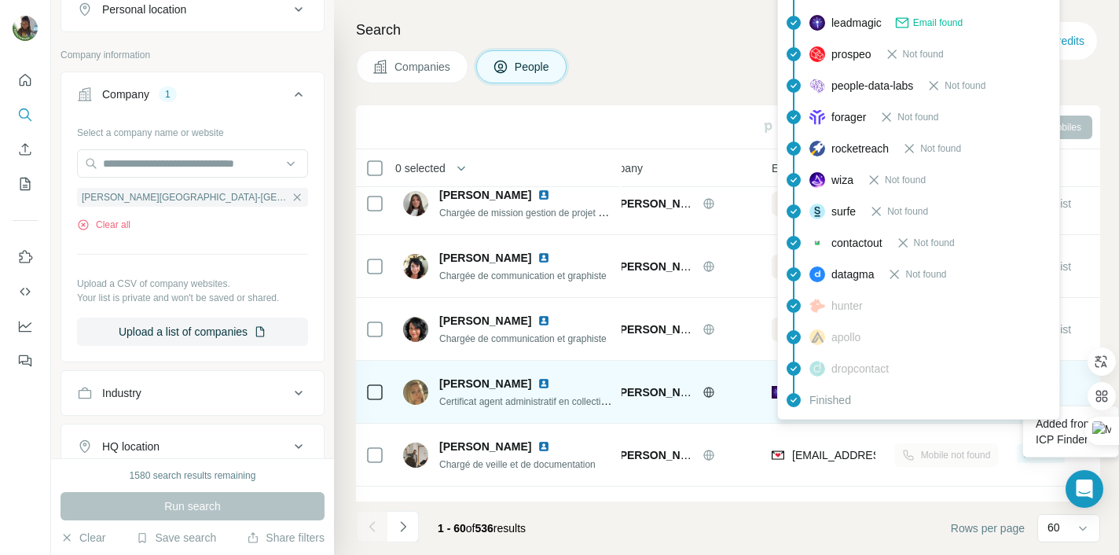
scroll to position [2719, 28]
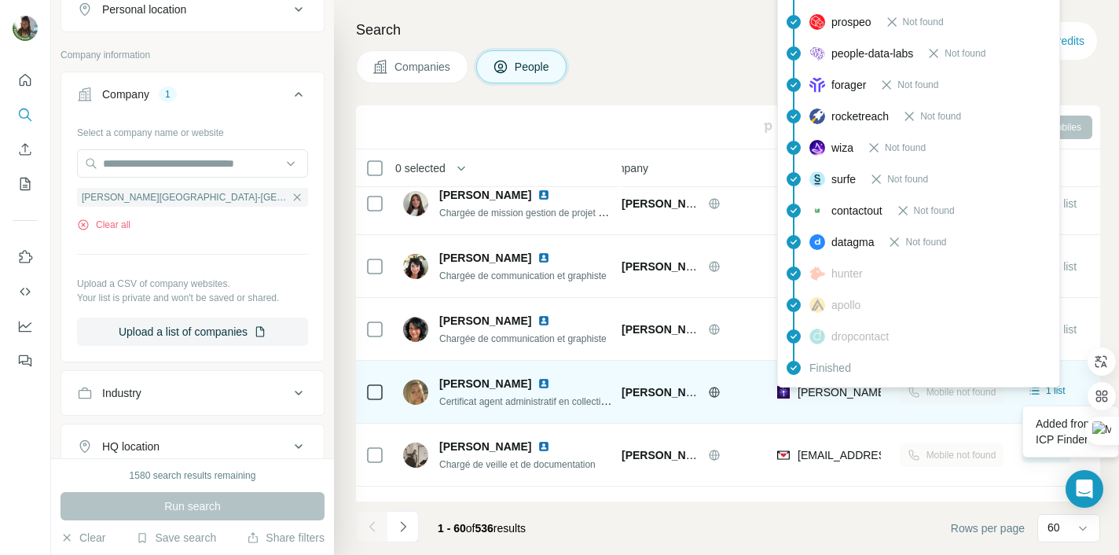
click at [810, 394] on span "[PERSON_NAME][EMAIL_ADDRESS][PERSON_NAME][DOMAIN_NAME]" at bounding box center [982, 392] width 368 height 13
click at [550, 381] on img at bounding box center [544, 383] width 13 height 13
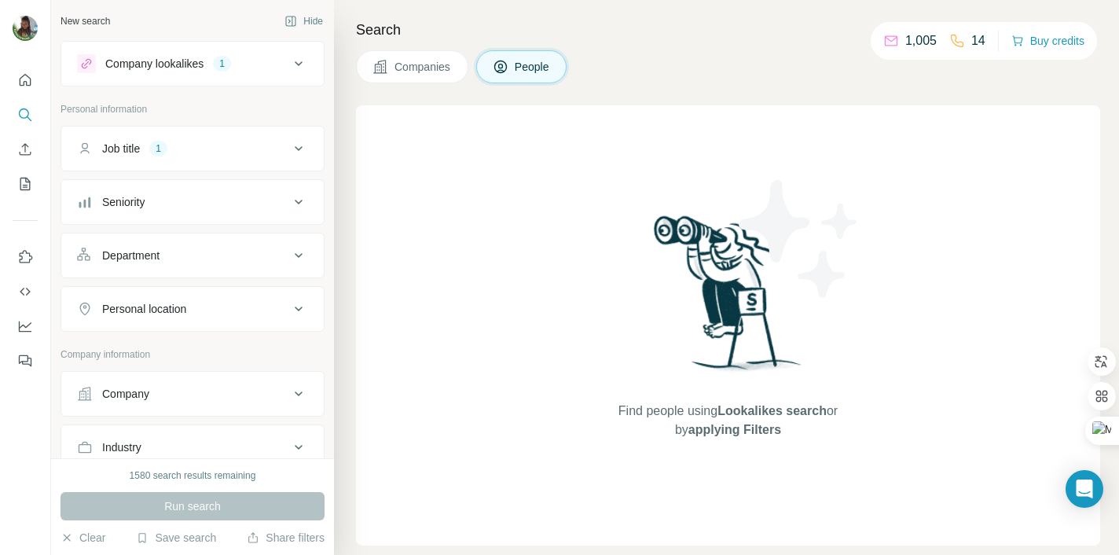
click at [299, 149] on icon at bounding box center [299, 148] width 8 height 5
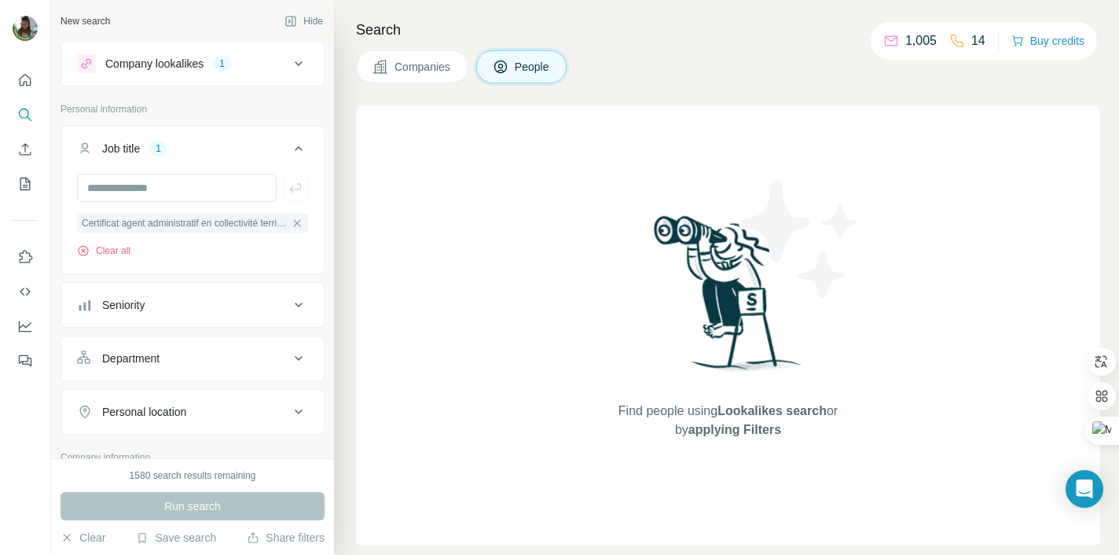
click at [308, 111] on p "Personal information" at bounding box center [193, 109] width 264 height 14
click at [236, 507] on div "Run search" at bounding box center [193, 506] width 264 height 28
click at [178, 505] on div "Run search" at bounding box center [193, 506] width 264 height 28
click at [123, 507] on div "Run search" at bounding box center [193, 506] width 264 height 28
